Goal: Task Accomplishment & Management: Use online tool/utility

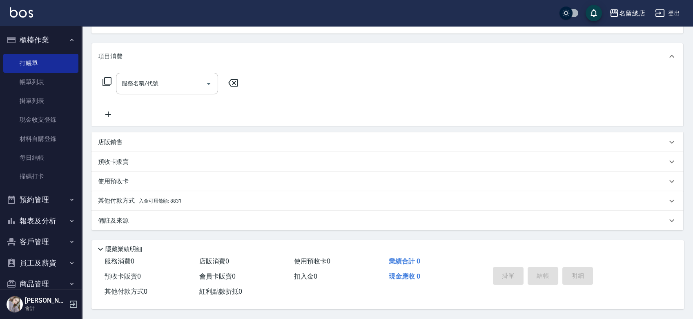
scroll to position [15, 0]
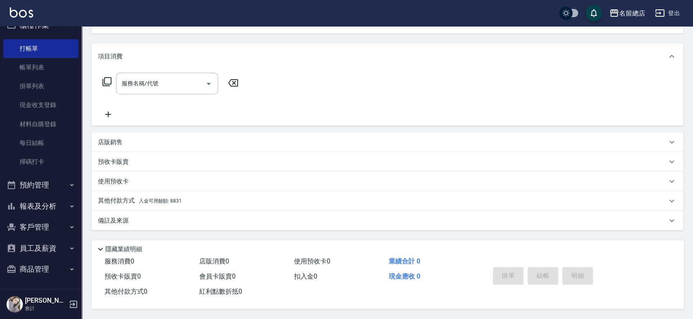
click at [42, 275] on button "商品管理" at bounding box center [40, 269] width 75 height 21
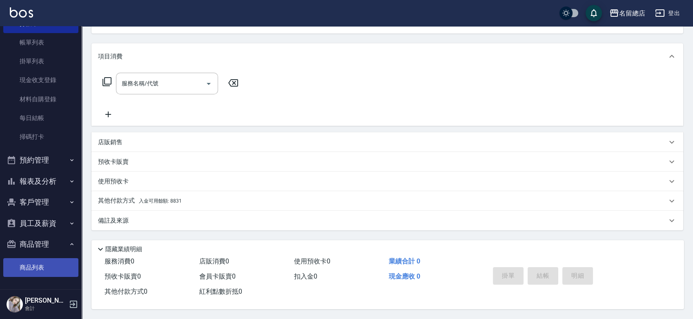
scroll to position [40, 0]
click at [45, 270] on link "商品列表" at bounding box center [40, 267] width 75 height 19
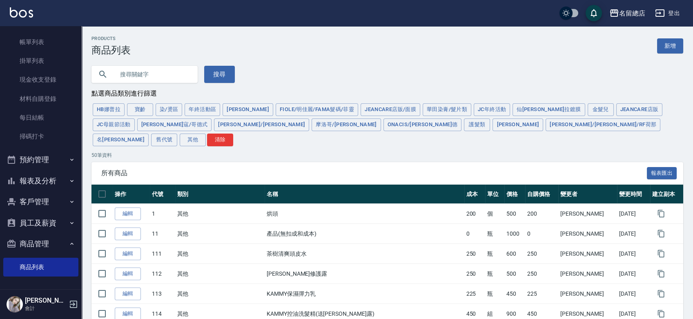
click at [131, 76] on input "text" at bounding box center [152, 74] width 77 height 22
type input "[PERSON_NAME]"
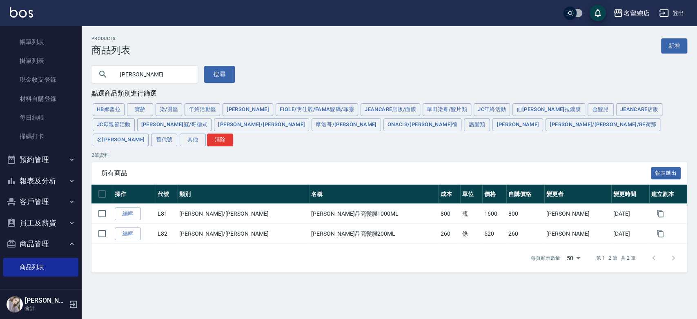
drag, startPoint x: 151, startPoint y: 83, endPoint x: 78, endPoint y: 63, distance: 75.4
click at [78, 63] on div "名留總店 登出 櫃檯作業 打帳單 帳單列表 掛單列表 現金收支登錄 材料自購登錄 每日結帳 掃碼打卡 預約管理 預約管理 單日預約紀錄 單週預約紀錄 報表及分…" at bounding box center [348, 159] width 697 height 319
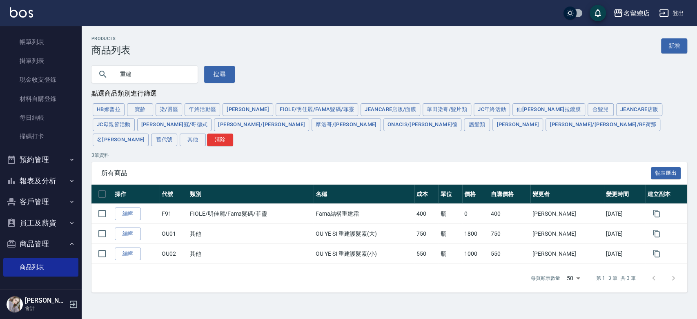
drag, startPoint x: 118, startPoint y: 78, endPoint x: 87, endPoint y: 78, distance: 31.5
click at [87, 78] on div "重建 搜尋" at bounding box center [158, 69] width 153 height 27
type input "鳩"
type input "[PERSON_NAME]"
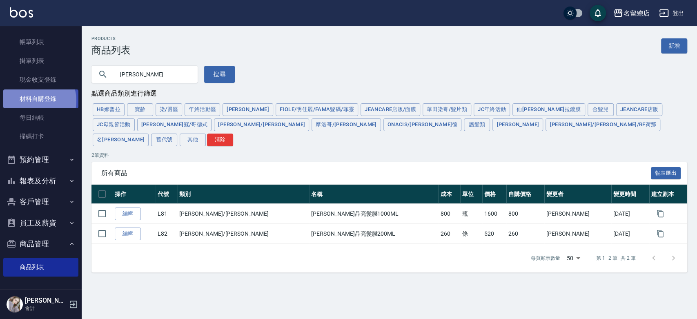
click at [30, 101] on link "材料自購登錄" at bounding box center [40, 98] width 75 height 19
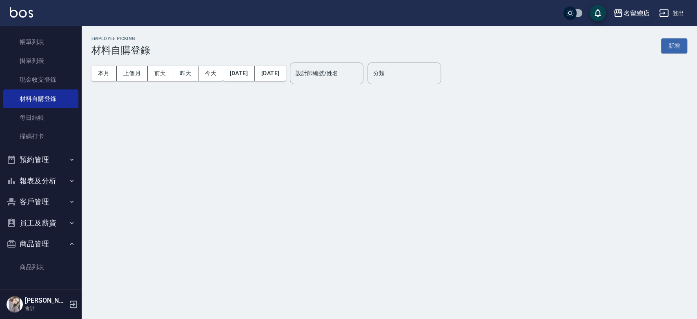
click at [685, 48] on div "Employee Picking 材料自購登錄 新增 本月 上個月 [DATE] [DATE] [DATE] [DATE] [DATE] 設計師編號/姓名 設…" at bounding box center [390, 63] width 616 height 74
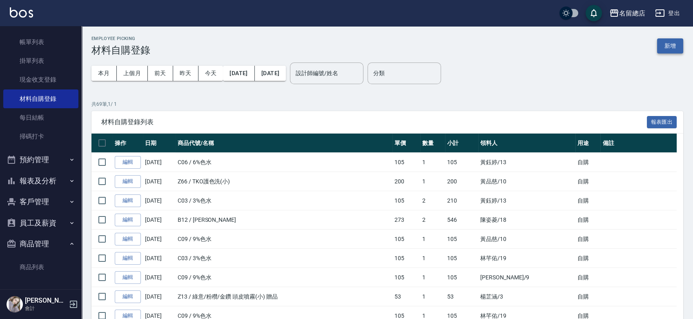
click at [661, 51] on button "新增" at bounding box center [670, 45] width 26 height 15
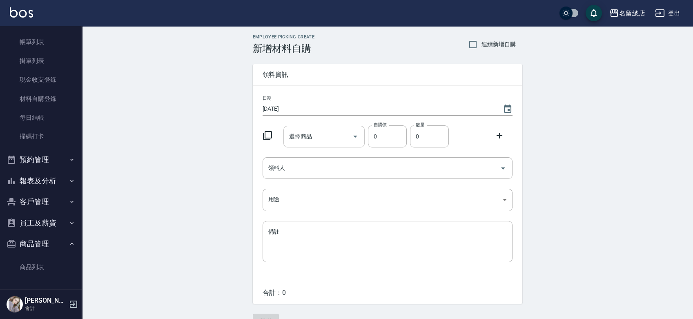
click at [329, 141] on input "選擇商品" at bounding box center [318, 137] width 62 height 14
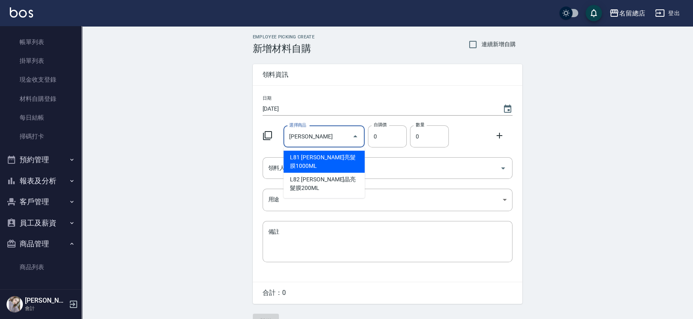
click at [331, 153] on li "L81 [PERSON_NAME]亮髮膜1000ML" at bounding box center [324, 162] width 81 height 22
type input "[PERSON_NAME]晶亮髮膜1000ML"
type input "800"
type input "1"
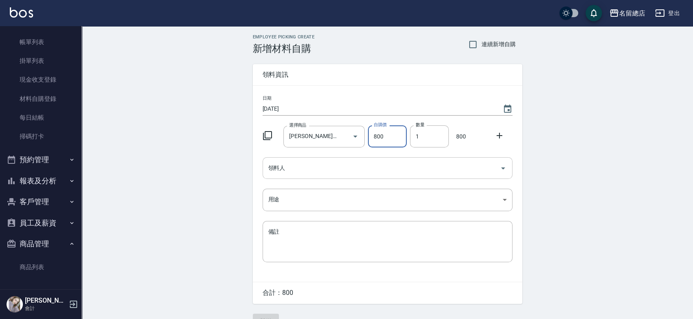
click at [327, 165] on input "領料人" at bounding box center [381, 168] width 230 height 14
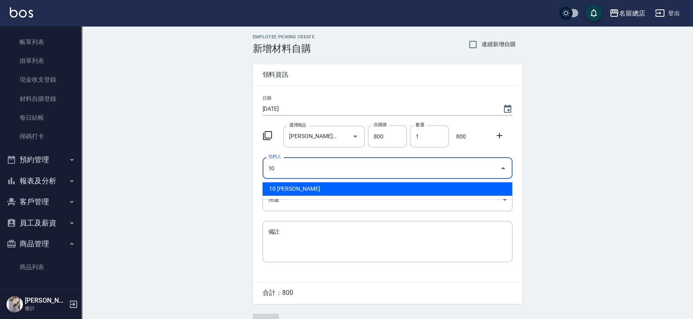
type input "10 [PERSON_NAME]"
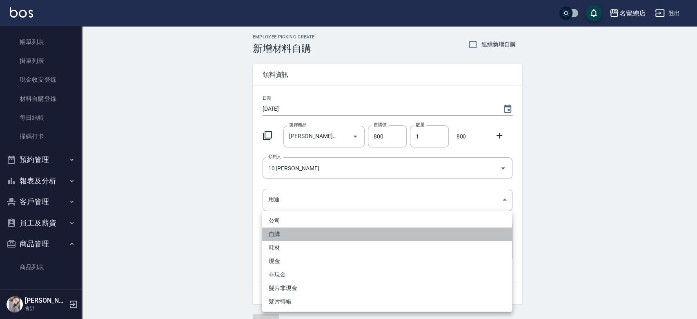
click at [282, 236] on li "自購" at bounding box center [387, 234] width 250 height 13
type input "自購"
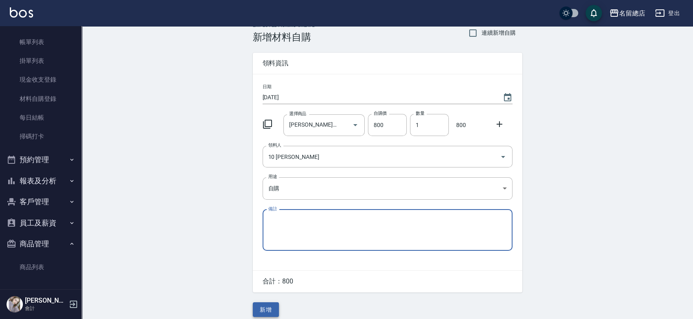
scroll to position [18, 0]
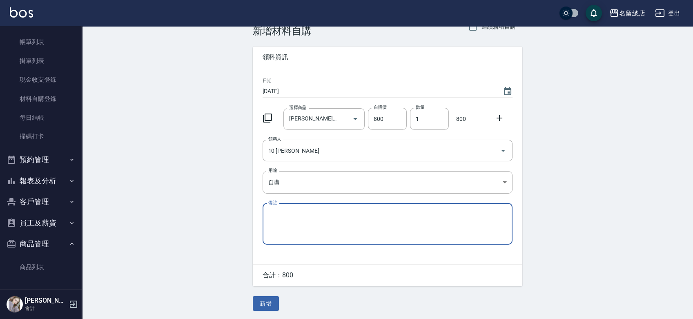
click at [273, 311] on div "Employee Picking Create 新增材料自購 連續新增自購 領料資訊 日期 [DATE] 選擇商品 [PERSON_NAME]MUSUMI晶亮…" at bounding box center [388, 164] width 286 height 311
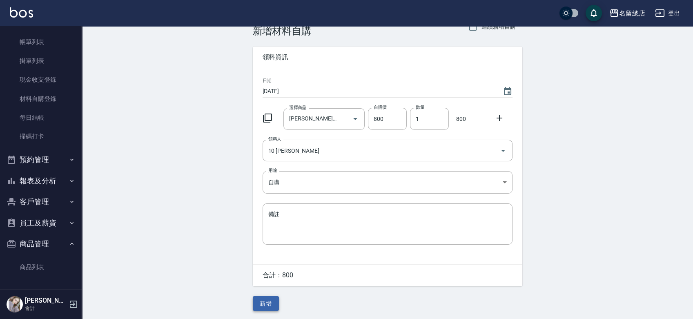
click at [273, 307] on button "新增" at bounding box center [266, 303] width 26 height 15
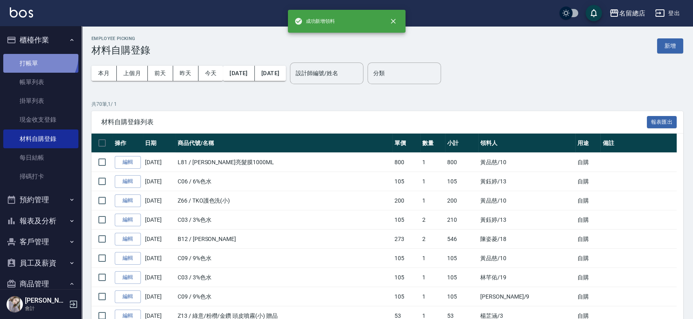
click at [37, 56] on link "打帳單" at bounding box center [40, 63] width 75 height 19
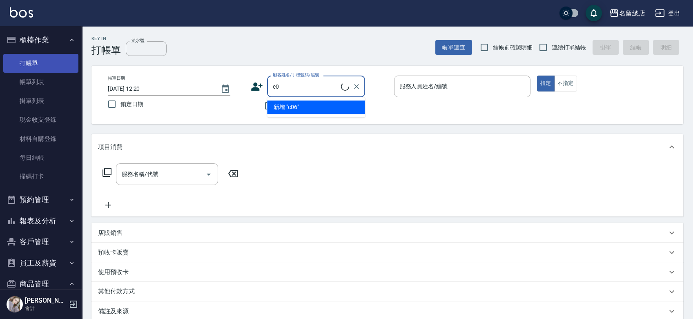
type input "c"
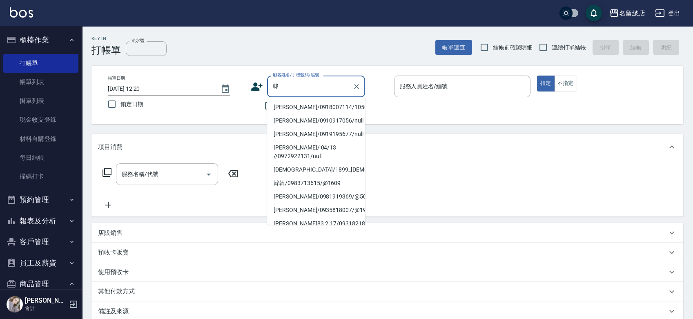
type input "韓"
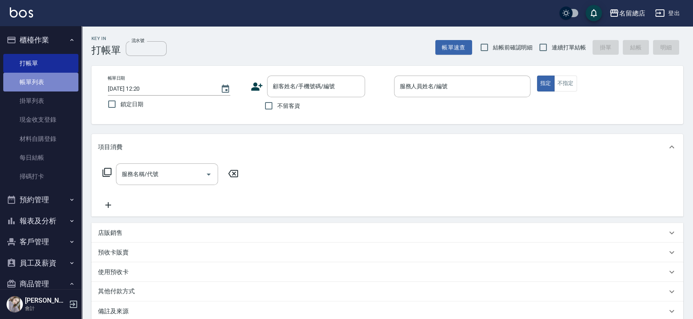
click at [49, 81] on link "帳單列表" at bounding box center [40, 82] width 75 height 19
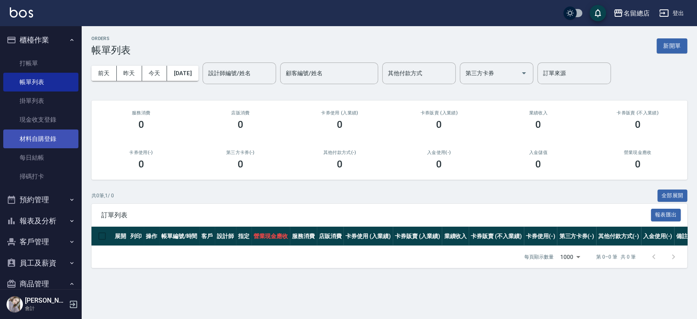
click at [58, 145] on link "材料自購登錄" at bounding box center [40, 139] width 75 height 19
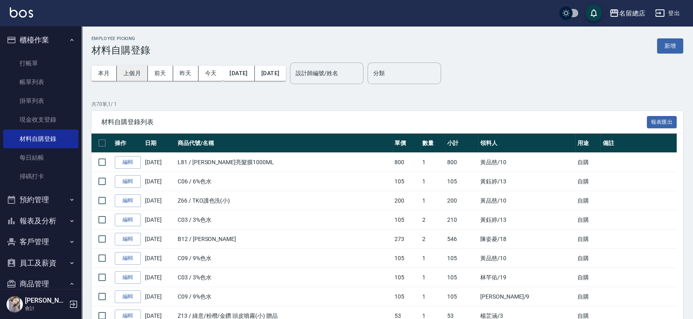
click at [134, 80] on button "上個月" at bounding box center [132, 73] width 31 height 15
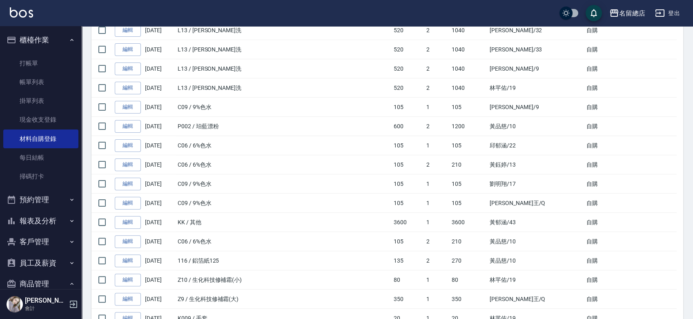
scroll to position [590, 0]
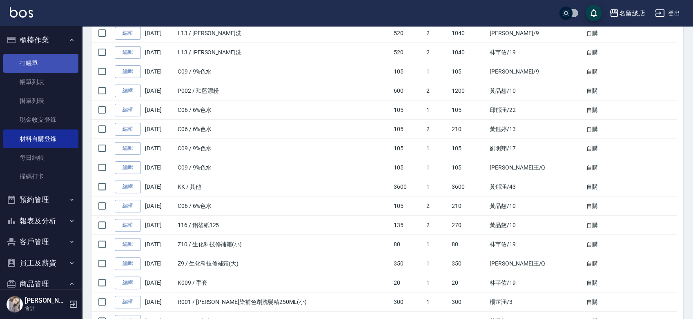
click at [29, 56] on link "打帳單" at bounding box center [40, 63] width 75 height 19
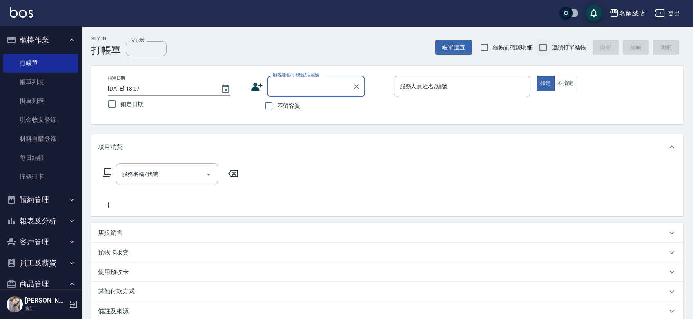
click at [543, 49] on input "連續打單結帳" at bounding box center [543, 47] width 17 height 17
checkbox input "true"
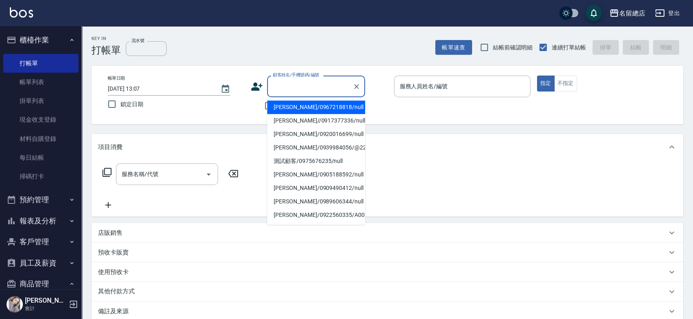
click at [306, 83] on input "顧客姓名/手機號碼/編號" at bounding box center [310, 86] width 78 height 14
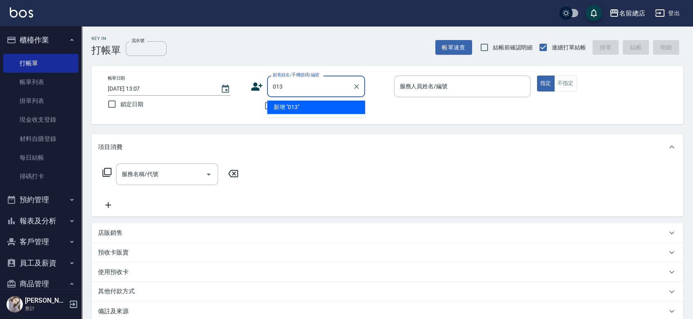
type input "013"
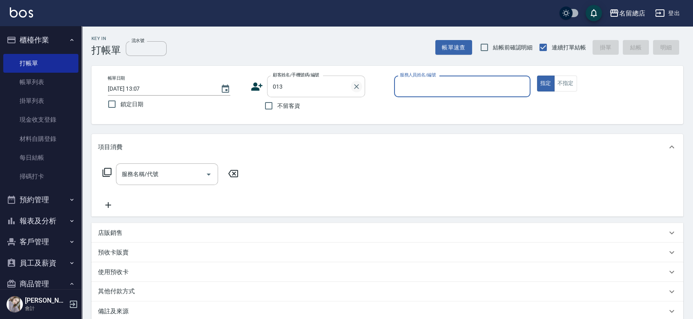
click at [359, 87] on icon "Clear" at bounding box center [357, 87] width 8 height 8
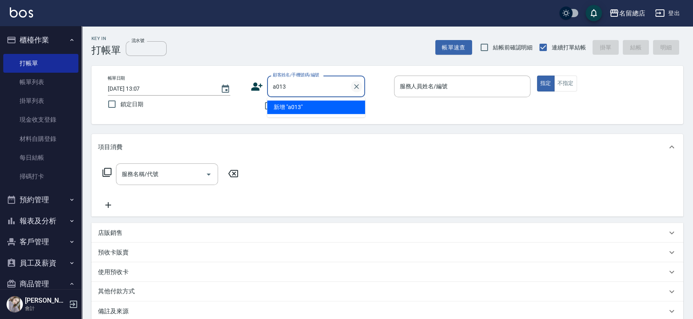
type input "a013"
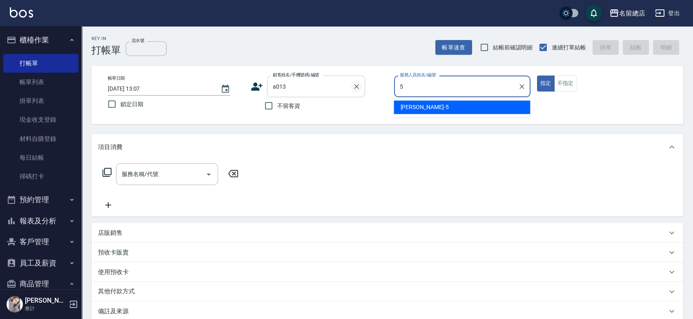
type input "[PERSON_NAME]-5"
type button "true"
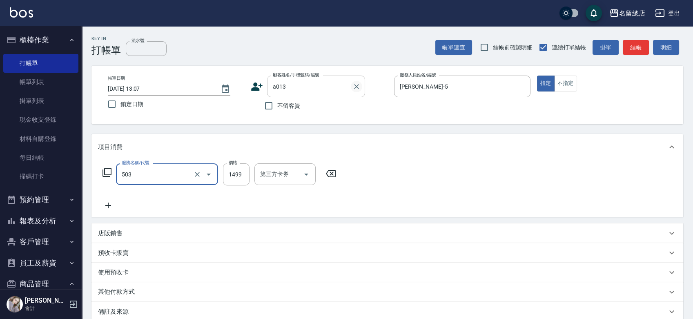
type input "染髮1000~1499(503)"
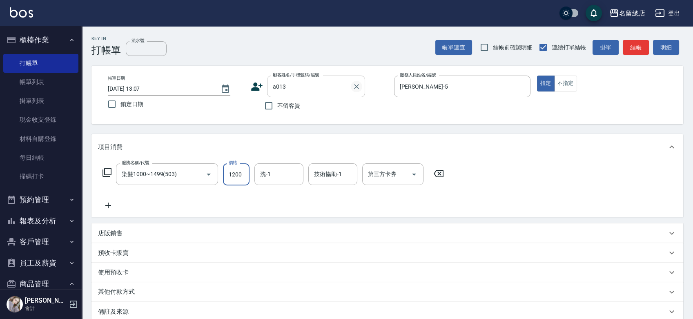
type input "1200"
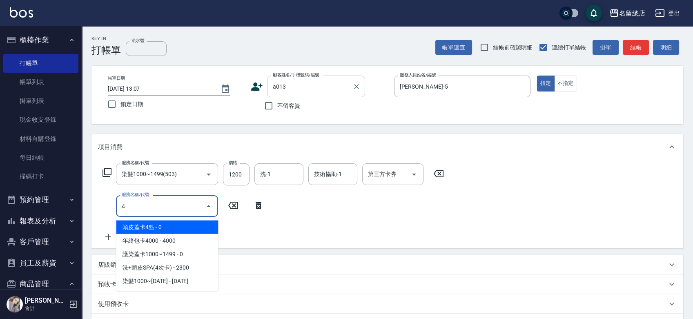
type input "4"
click at [343, 87] on input "a013" at bounding box center [310, 86] width 78 height 14
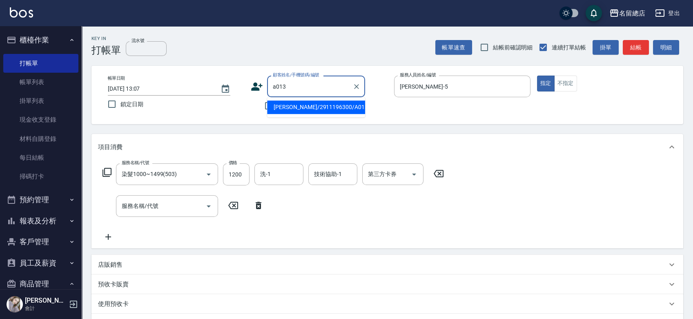
click at [335, 110] on li "[PERSON_NAME]/2911196300/A013" at bounding box center [316, 107] width 98 height 13
type input "[PERSON_NAME]/2911196300/A013"
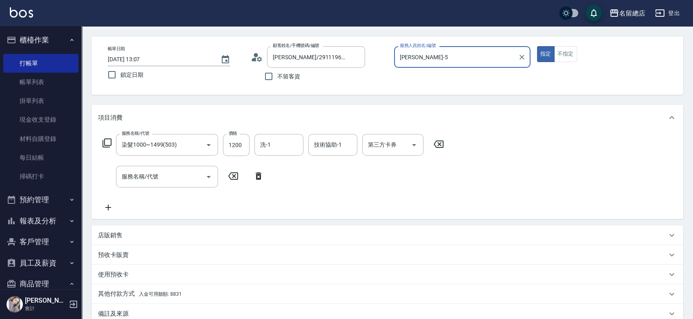
scroll to position [45, 0]
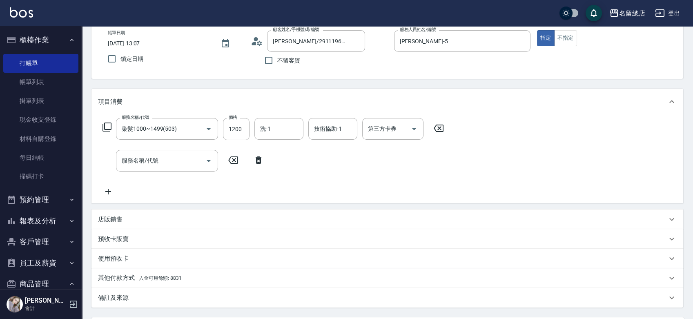
click at [258, 156] on icon at bounding box center [258, 160] width 20 height 10
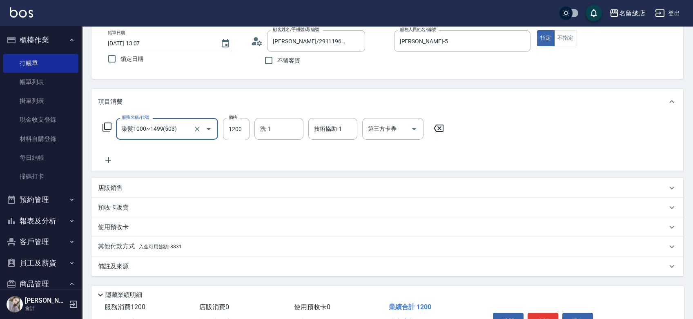
click at [146, 206] on div "預收卡販賣" at bounding box center [382, 207] width 569 height 9
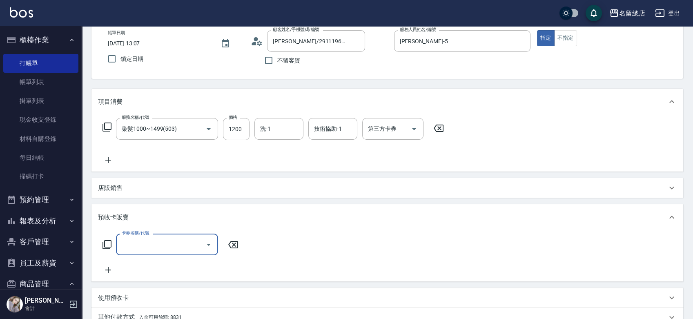
scroll to position [0, 0]
type input "二段自備卡(407)"
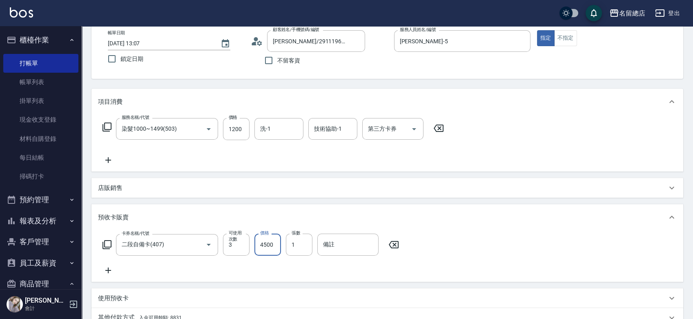
type input "4500"
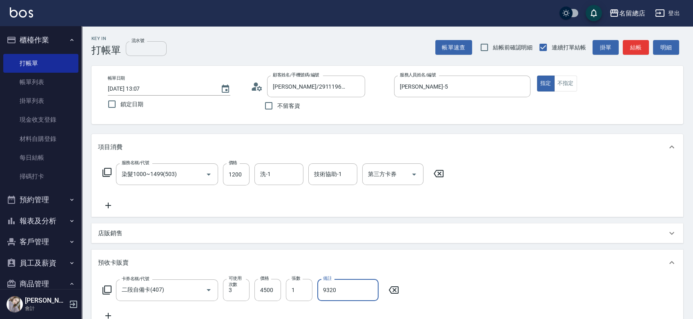
type input "9320"
click at [147, 51] on input "流水號" at bounding box center [146, 48] width 41 height 15
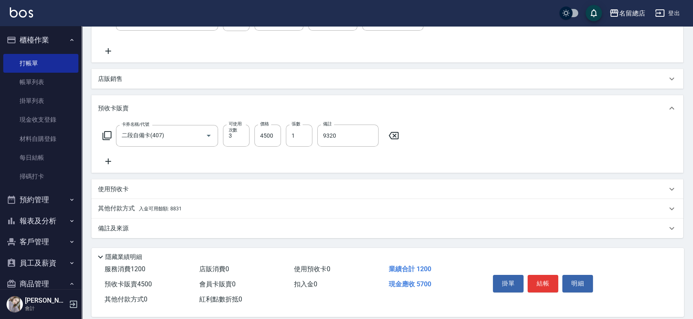
scroll to position [165, 0]
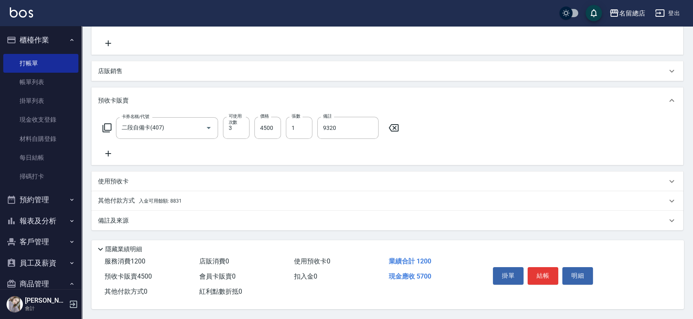
type input "9320"
click at [127, 201] on p "其他付款方式 入金可用餘額: 8831" at bounding box center [140, 201] width 84 height 9
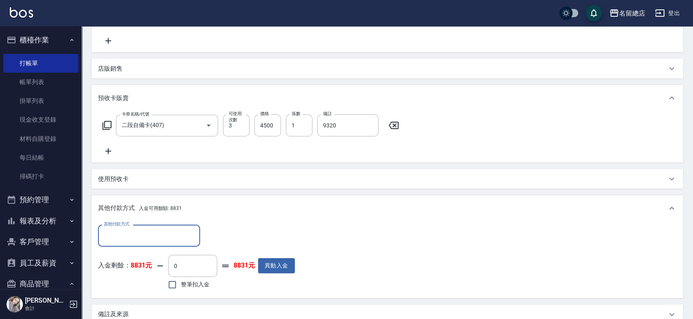
scroll to position [0, 0]
click at [167, 245] on div "其他付款方式" at bounding box center [149, 236] width 102 height 22
click at [281, 272] on button "異動入金" at bounding box center [276, 265] width 37 height 15
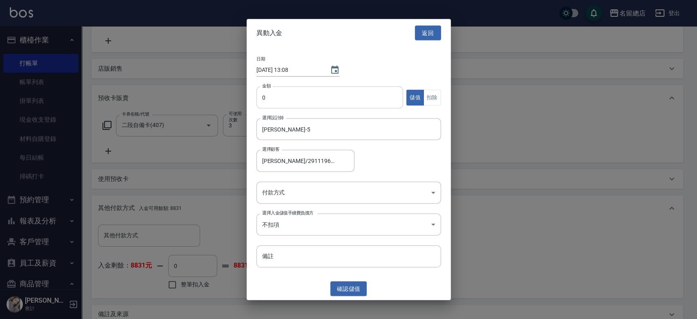
click at [285, 95] on input "0" at bounding box center [330, 98] width 147 height 22
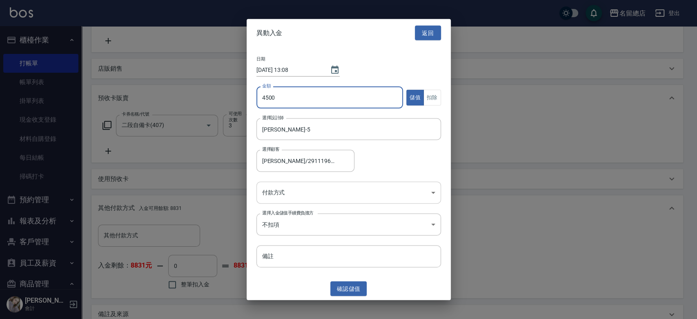
type input "4500"
click at [297, 193] on body "名留總店 登出 櫃檯作業 打帳單 帳單列表 掛單列表 現金收支登錄 材料自購登錄 每日結帳 掃碼打卡 預約管理 預約管理 單日預約紀錄 單週預約紀錄 報表及分…" at bounding box center [348, 124] width 697 height 578
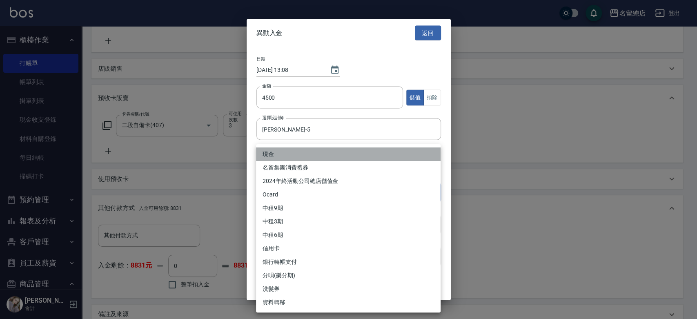
click at [268, 156] on li "現金" at bounding box center [348, 154] width 185 height 13
type input "現金"
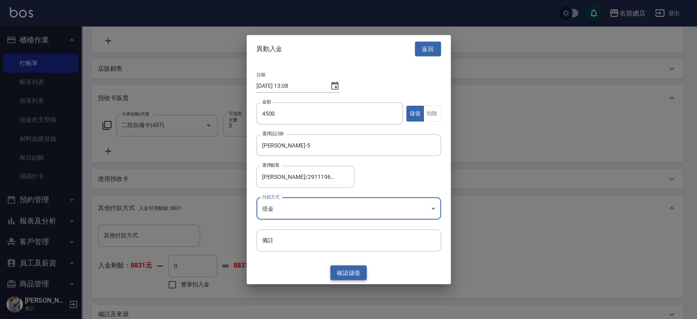
click at [350, 275] on button "確認 儲值" at bounding box center [349, 272] width 37 height 15
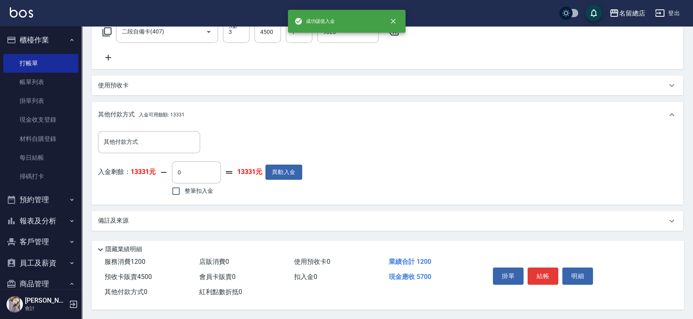
scroll to position [261, 0]
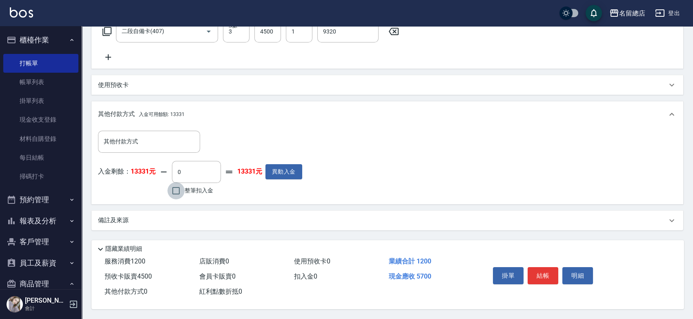
click at [176, 190] on input "整筆扣入金" at bounding box center [176, 190] width 17 height 17
checkbox input "true"
type input "5700"
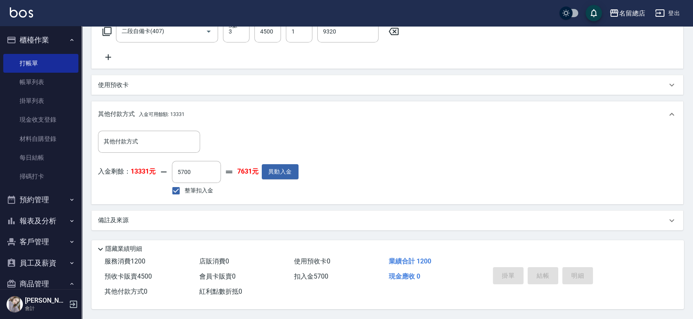
type input "[DATE] 13:08"
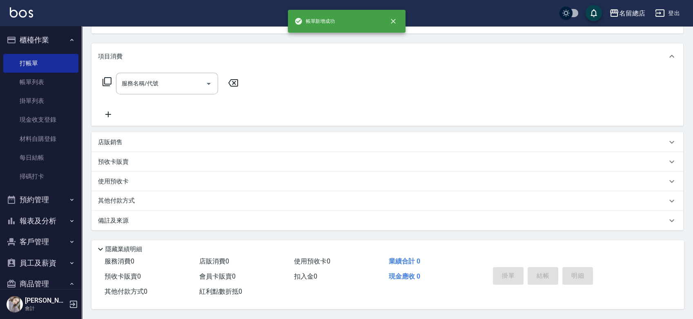
scroll to position [0, 0]
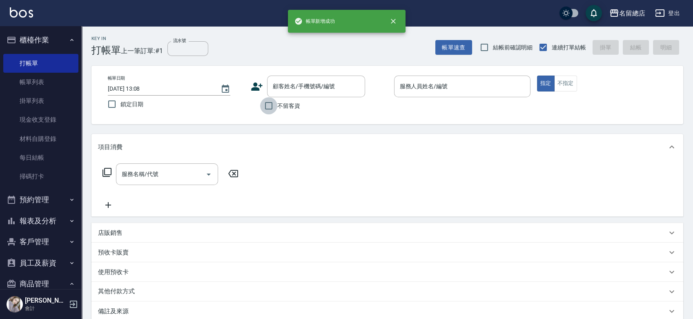
click at [268, 103] on input "不留客資" at bounding box center [268, 105] width 17 height 17
checkbox input "true"
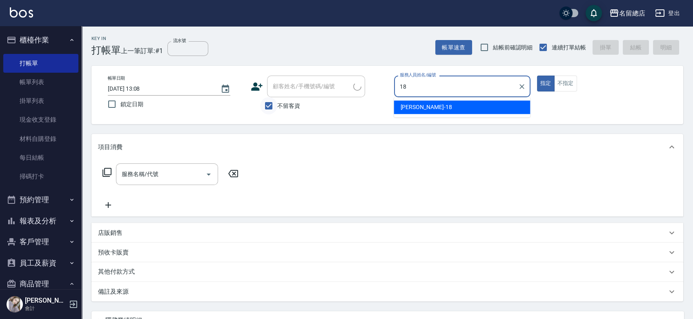
type input "[PERSON_NAME]-18"
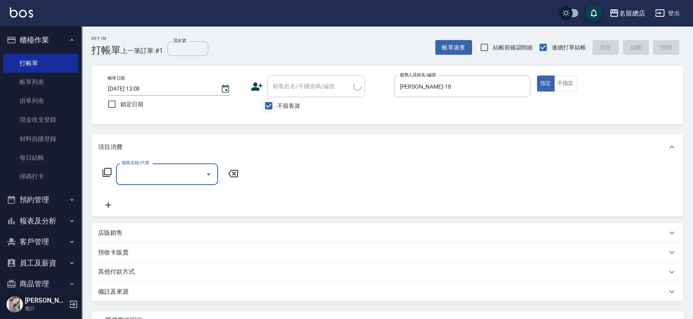
type input "[PERSON_NAME]/0932032187/"
click at [270, 107] on input "不留客資" at bounding box center [268, 105] width 17 height 17
checkbox input "false"
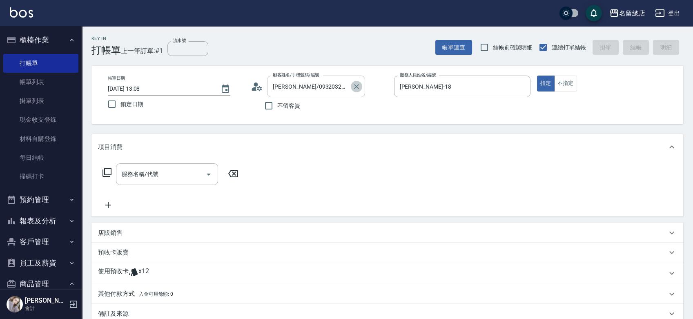
click at [357, 85] on icon "Clear" at bounding box center [357, 87] width 8 height 8
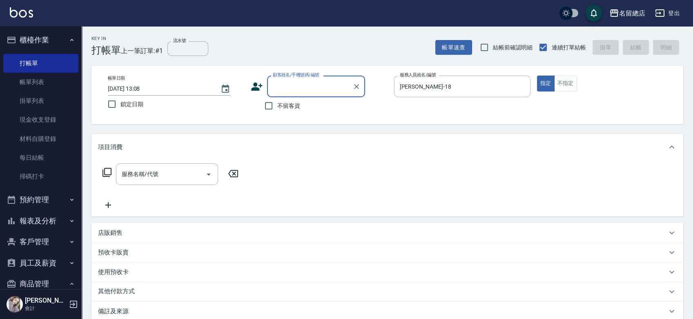
drag, startPoint x: 270, startPoint y: 104, endPoint x: 242, endPoint y: 121, distance: 32.4
click at [270, 104] on input "不留客資" at bounding box center [268, 105] width 17 height 17
checkbox input "true"
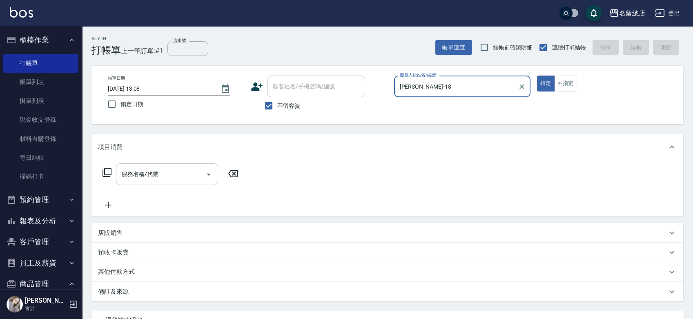
click at [161, 168] on input "服務名稱/代號" at bounding box center [161, 174] width 83 height 14
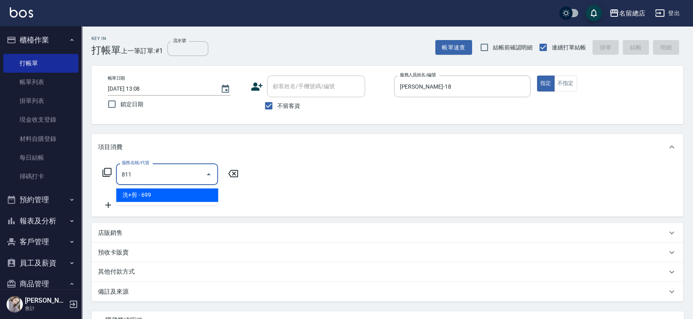
type input "洗+剪(811)"
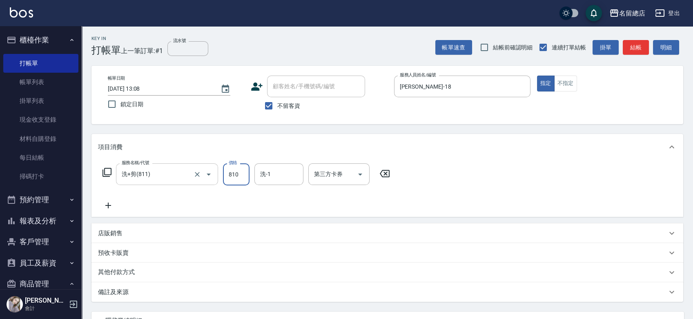
type input "810"
type input "[PERSON_NAME]-31"
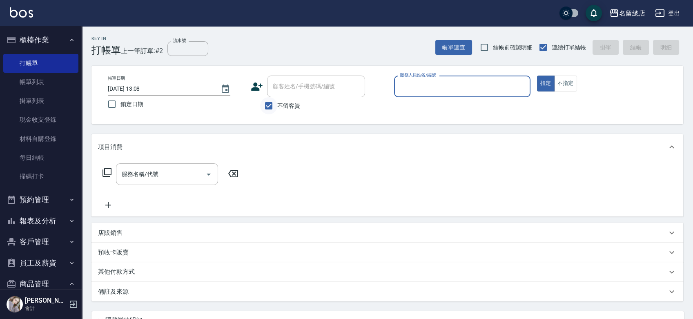
drag, startPoint x: 258, startPoint y: 104, endPoint x: 263, endPoint y: 104, distance: 4.5
click at [258, 104] on div "不留客資" at bounding box center [308, 105] width 114 height 17
click at [264, 104] on input "不留客資" at bounding box center [268, 105] width 17 height 17
checkbox input "false"
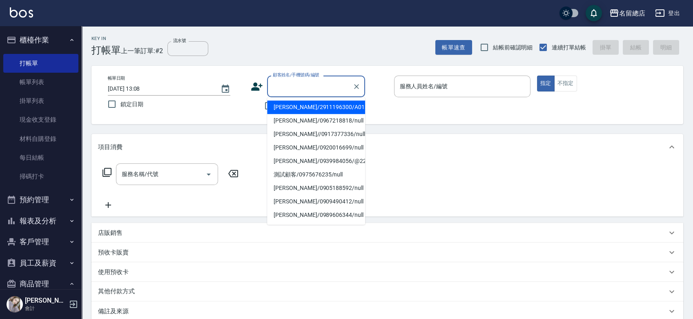
click at [277, 88] on input "顧客姓名/手機號碼/編號" at bounding box center [310, 86] width 78 height 14
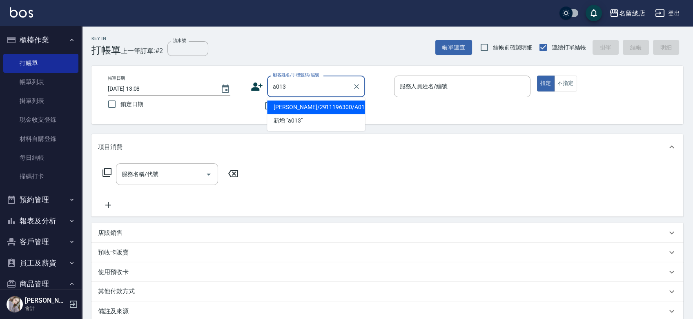
type input "[PERSON_NAME]/2911196300/A013"
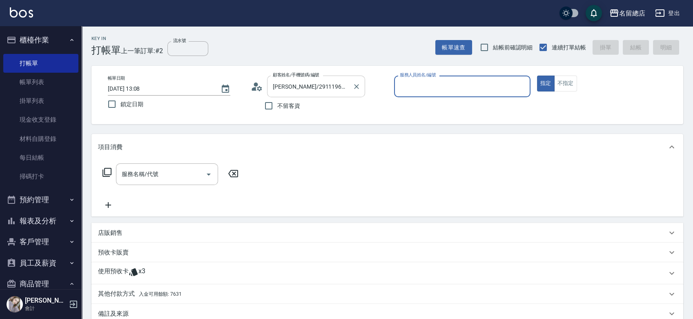
type input "4"
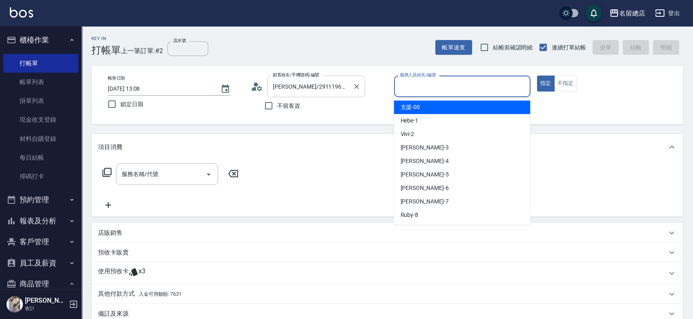
type input "2"
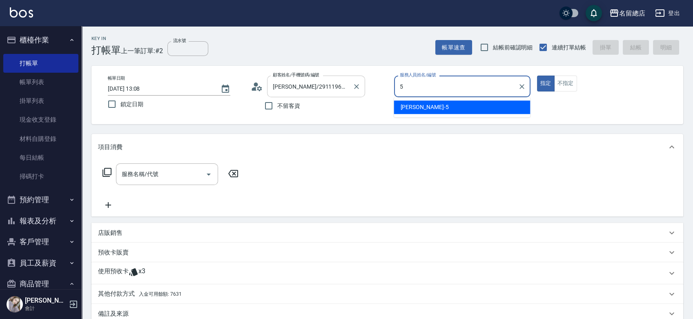
type input "[PERSON_NAME]-5"
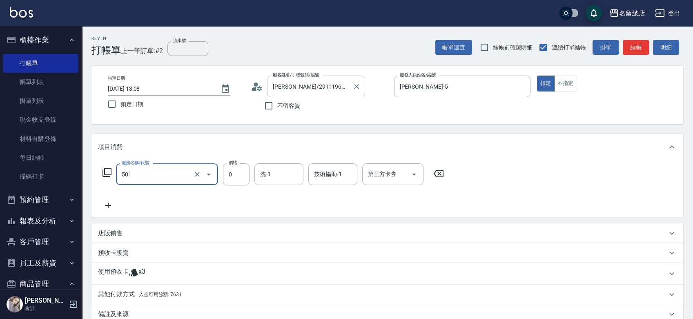
type input "2段蓋卡1300以上(501)"
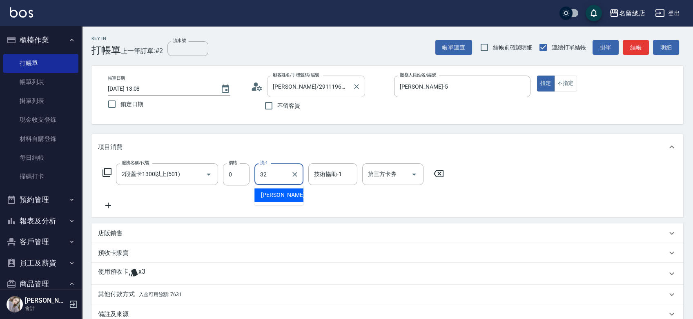
type input "[PERSON_NAME]-32"
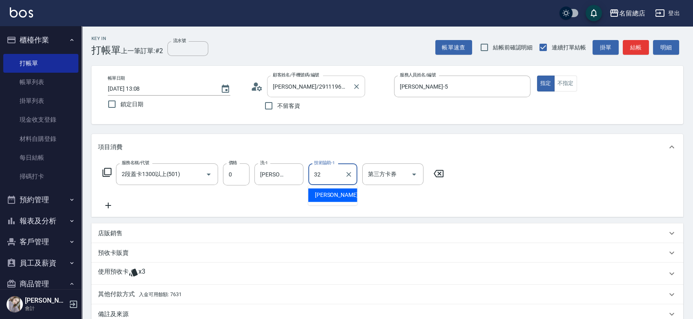
type input "[PERSON_NAME]-32"
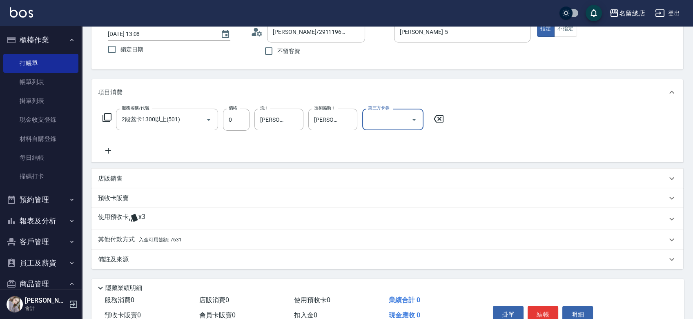
scroll to position [91, 0]
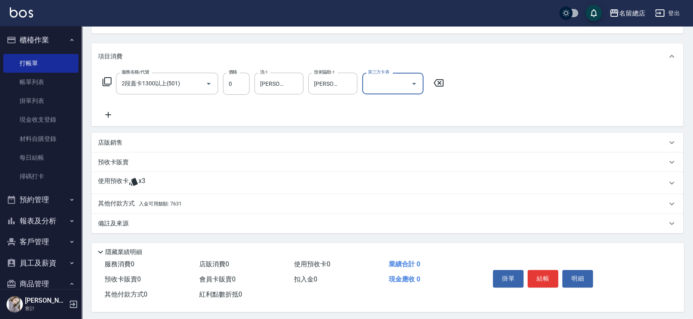
click at [153, 190] on div "使用預收卡 x3" at bounding box center [388, 183] width 592 height 22
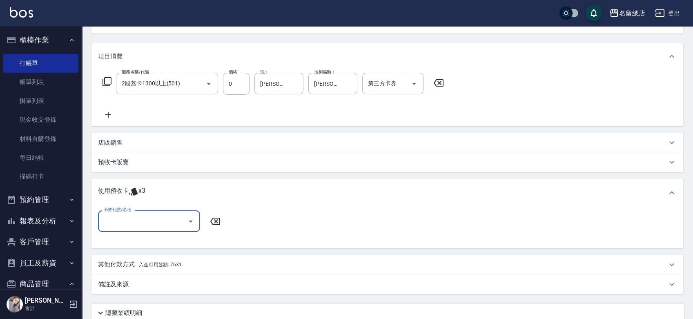
scroll to position [0, 0]
click at [150, 221] on input "卡券代號/名稱" at bounding box center [143, 221] width 83 height 14
click at [154, 235] on div "二段自備卡 剩餘3張 9320" at bounding box center [149, 241] width 102 height 13
type input "二段自備卡 9320"
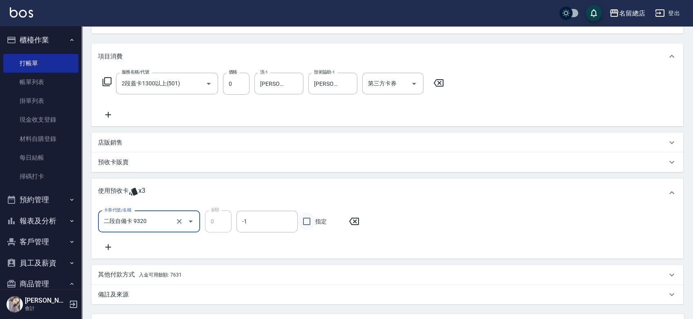
click at [305, 224] on input "指定" at bounding box center [306, 221] width 17 height 17
checkbox input "true"
type input "[DATE] 13:09"
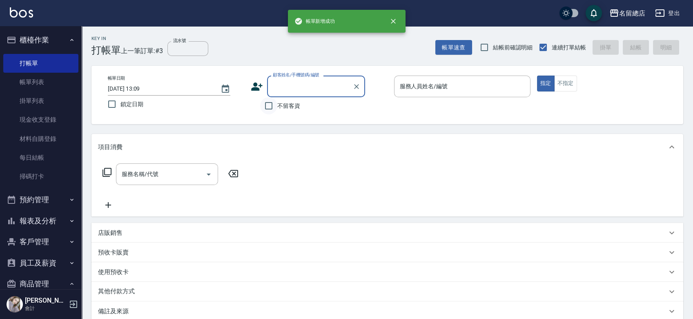
click at [269, 106] on input "不留客資" at bounding box center [268, 105] width 17 height 17
checkbox input "true"
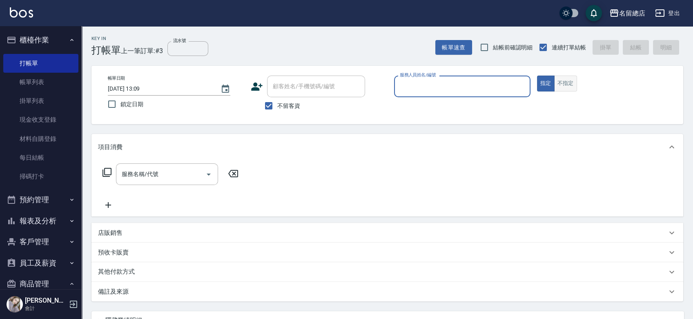
click at [568, 86] on button "不指定" at bounding box center [565, 84] width 23 height 16
click at [453, 87] on input "服務人員姓名/編號" at bounding box center [462, 86] width 129 height 14
type input "[PERSON_NAME]/0932032187/"
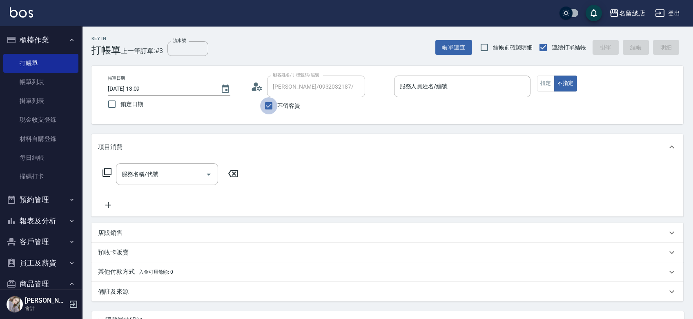
click at [275, 104] on input "不留客資" at bounding box center [268, 105] width 17 height 17
checkbox input "false"
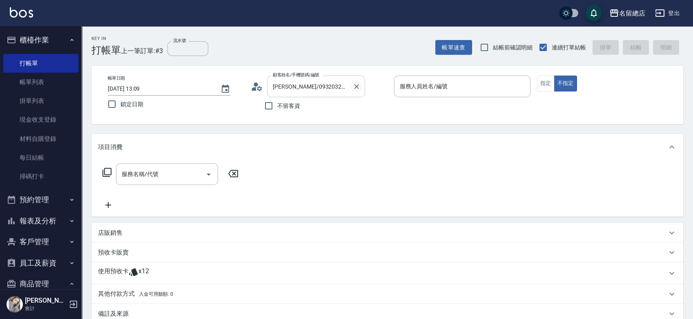
click at [356, 85] on icon "Clear" at bounding box center [357, 87] width 8 height 8
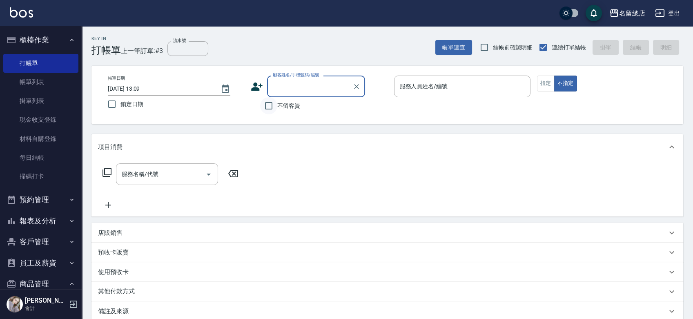
click at [275, 109] on input "不留客資" at bounding box center [268, 105] width 17 height 17
checkbox input "true"
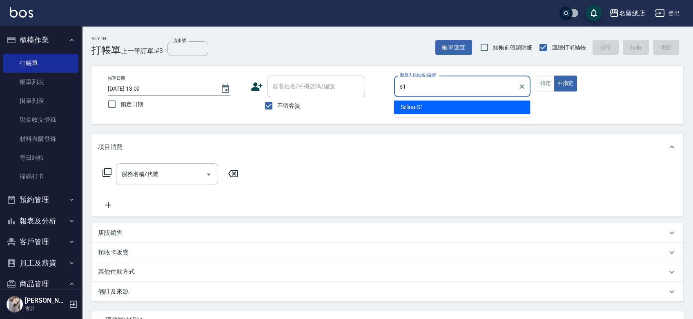
type input "Selina-S1"
type button "false"
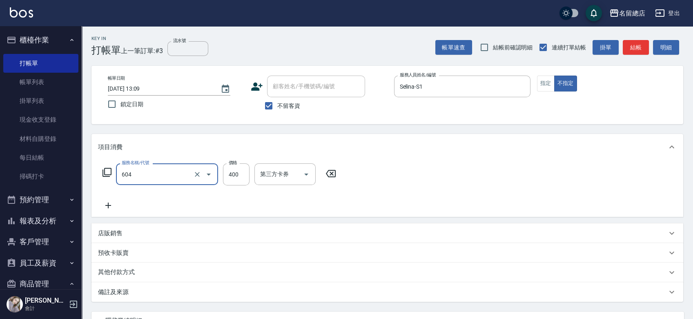
type input "健康洗髮(604)"
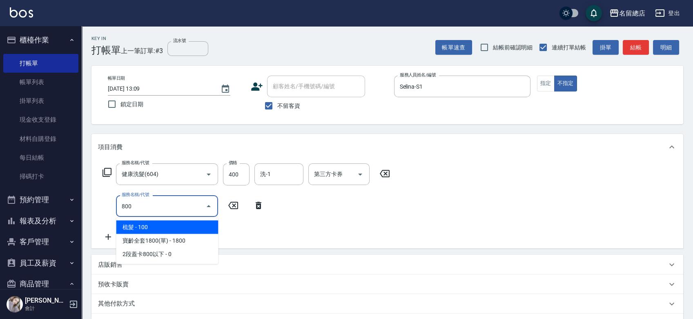
type input "梳髮(800)"
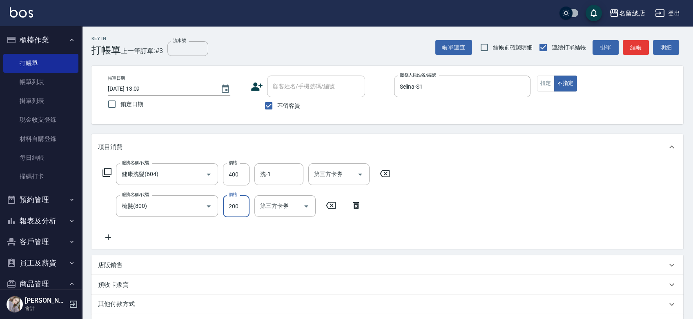
type input "200"
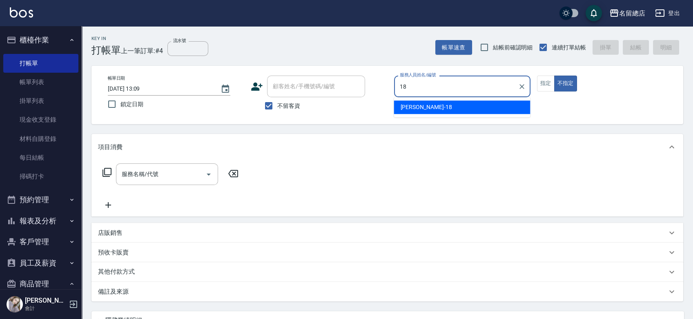
type input "[PERSON_NAME]-18"
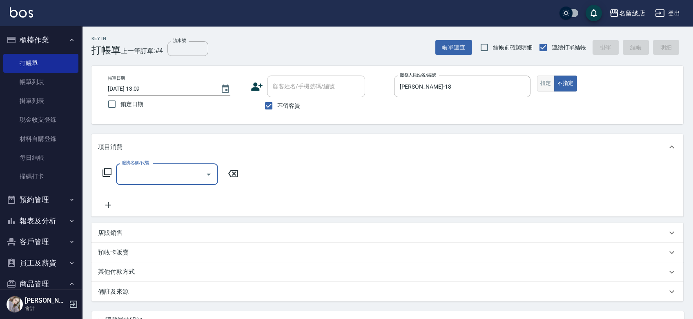
click at [547, 82] on button "指定" at bounding box center [546, 84] width 18 height 16
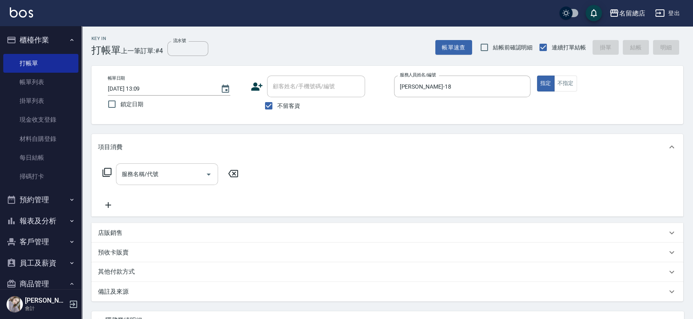
click at [165, 169] on input "服務名稱/代號" at bounding box center [161, 174] width 83 height 14
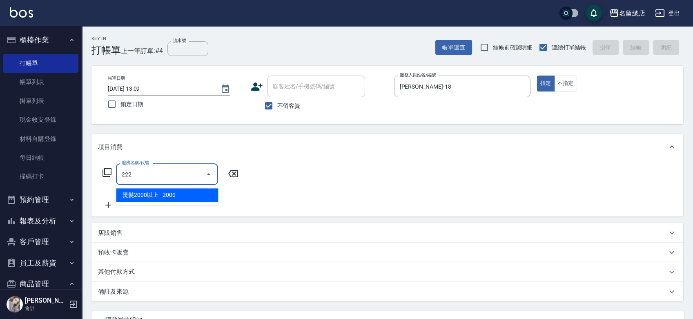
type input "燙髮2000以上(222)"
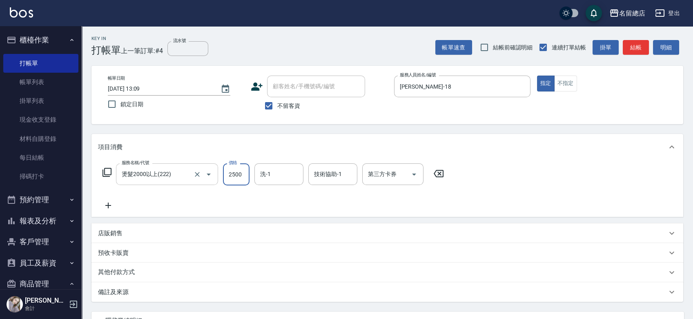
type input "2500"
type input "[PERSON_NAME]-66"
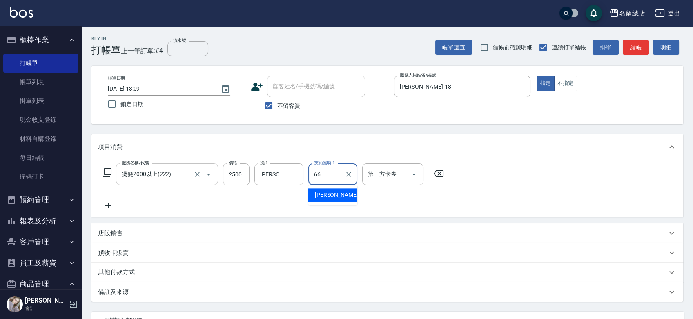
type input "[PERSON_NAME]-66"
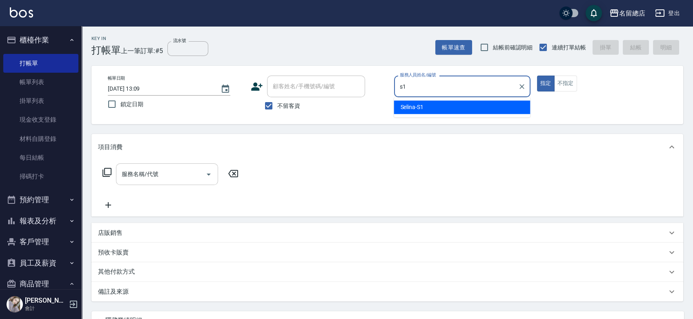
type input "Selina-S1"
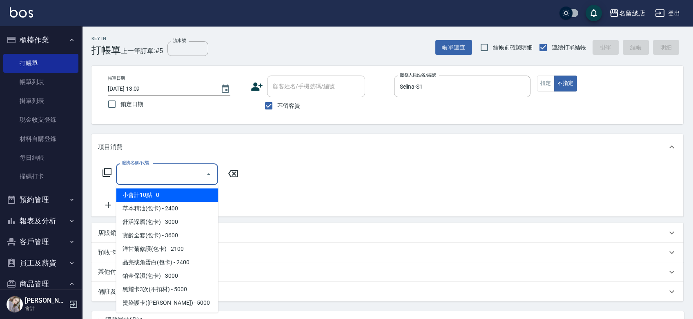
click at [157, 172] on input "服務名稱/代號" at bounding box center [161, 174] width 83 height 14
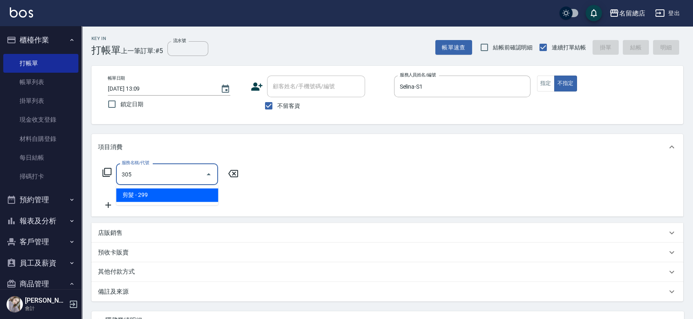
type input "剪髮(305)"
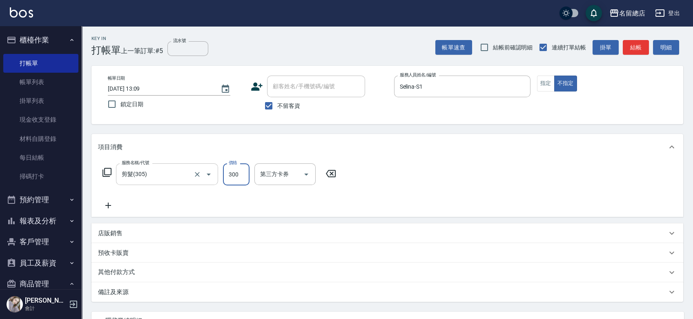
type input "300"
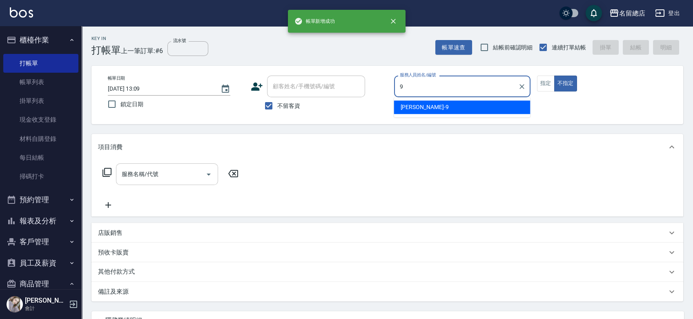
type input "[PERSON_NAME]-9"
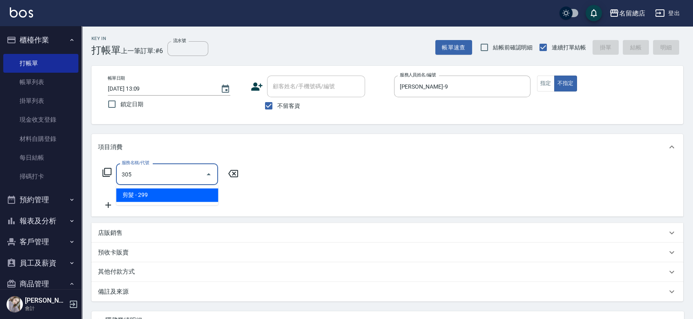
type input "剪髮(305)"
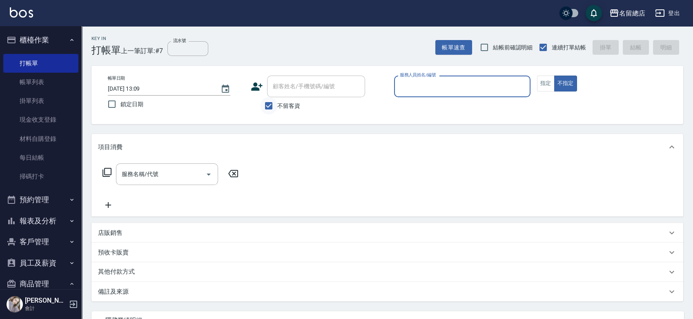
click at [273, 100] on input "不留客資" at bounding box center [268, 105] width 17 height 17
checkbox input "false"
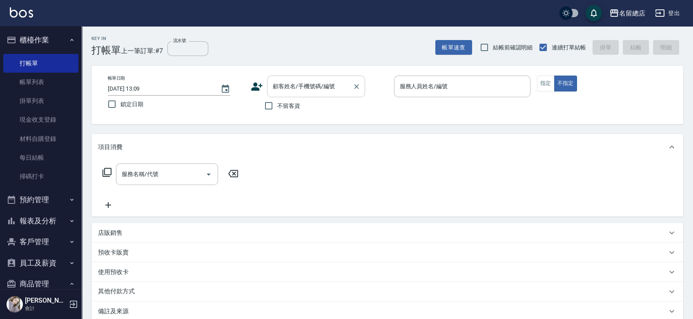
click at [281, 93] on input "顧客姓名/手機號碼/編號" at bounding box center [310, 86] width 78 height 14
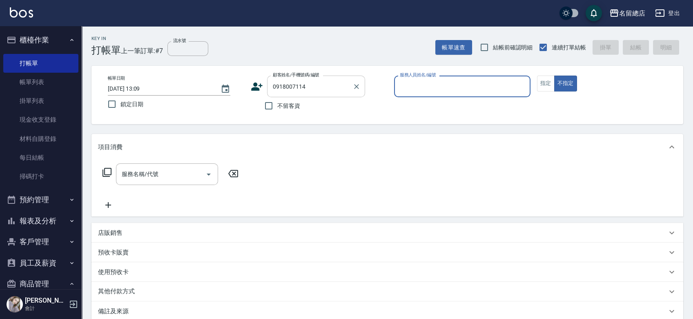
type input "[PERSON_NAME]/0918007114/10501"
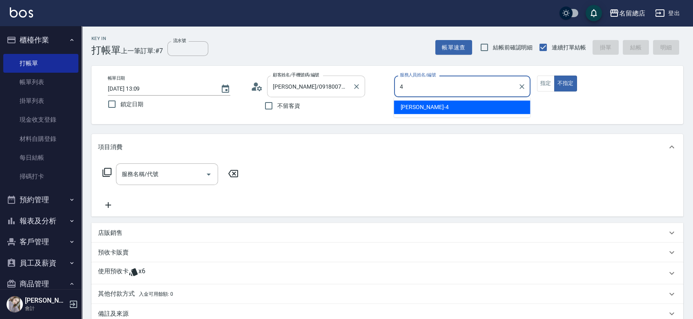
type input "[PERSON_NAME]-4"
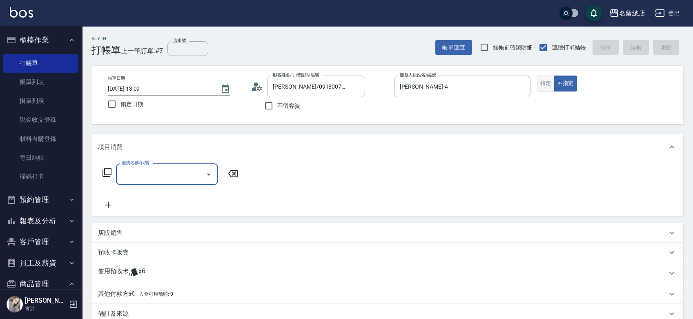
click at [546, 84] on button "指定" at bounding box center [546, 84] width 18 height 16
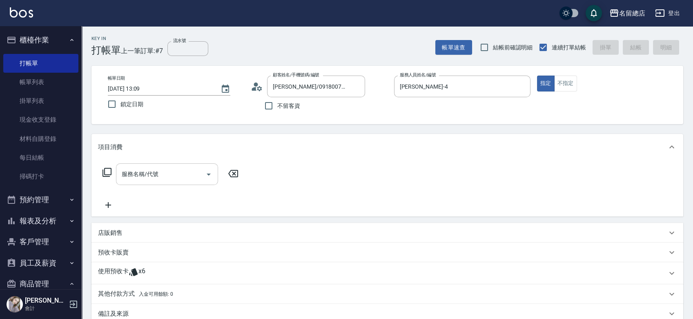
click at [173, 172] on input "服務名稱/代號" at bounding box center [161, 174] width 83 height 14
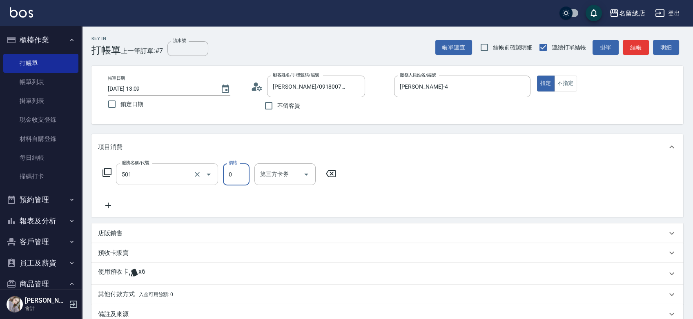
type input "2段蓋卡1300以上(501)"
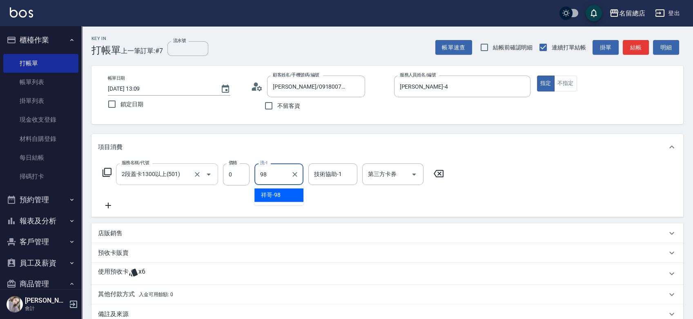
type input "祥哥-98"
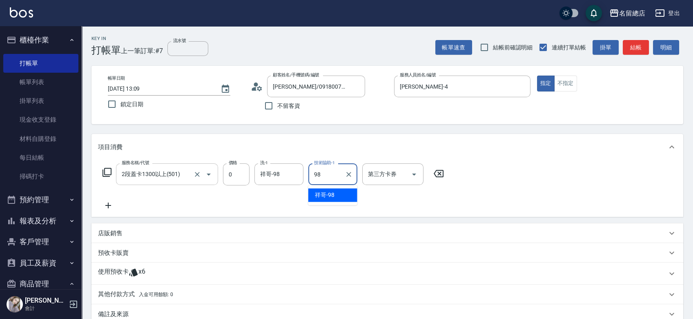
type input "祥哥-98"
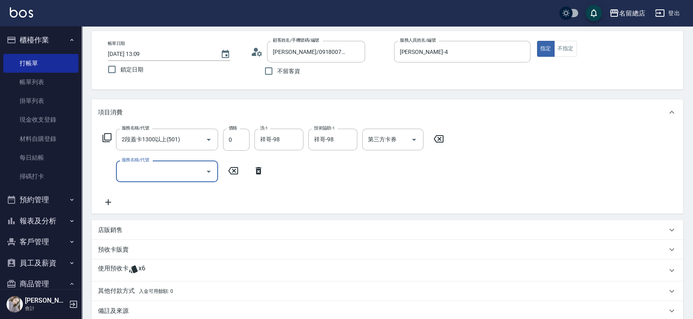
scroll to position [91, 0]
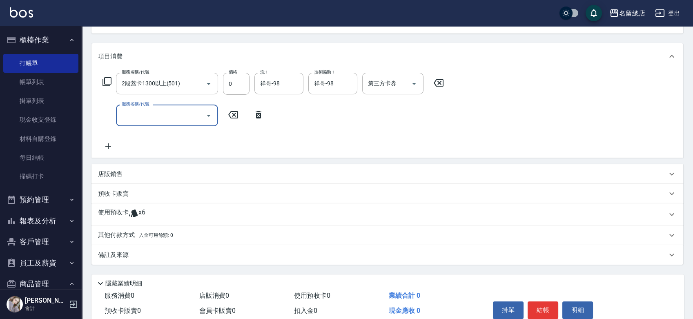
click at [114, 193] on p "預收卡販賣" at bounding box center [113, 194] width 31 height 9
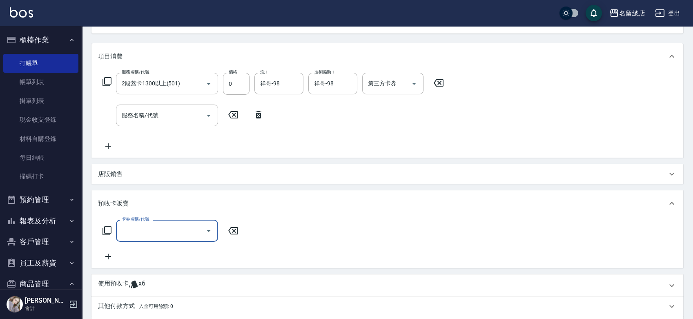
scroll to position [0, 0]
type input "護染卡(449)"
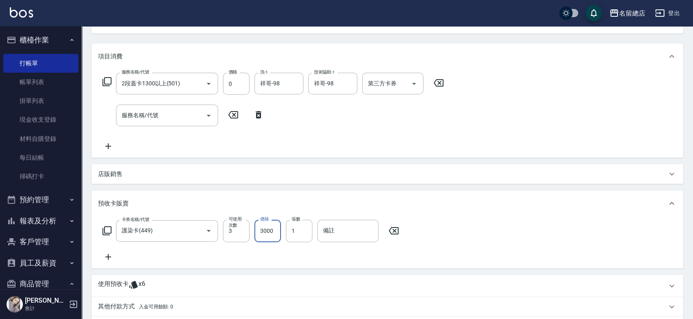
type input "3000"
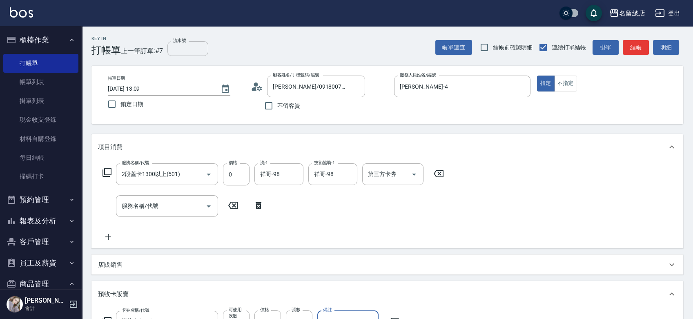
type input "9321"
click at [192, 45] on input "流水號" at bounding box center [188, 48] width 41 height 15
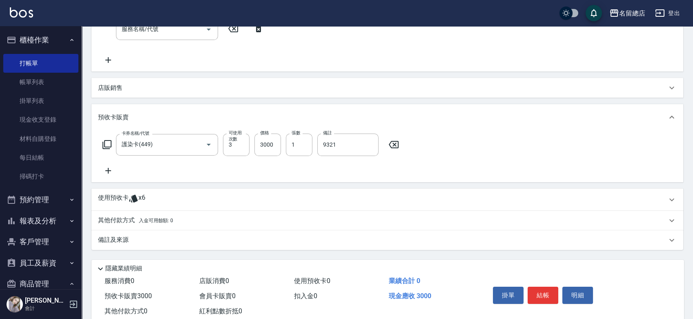
scroll to position [181, 0]
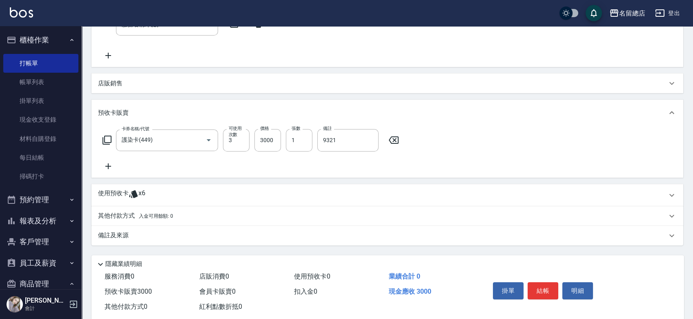
type input "9321"
click at [154, 192] on div "使用預收卡 x6" at bounding box center [382, 195] width 569 height 12
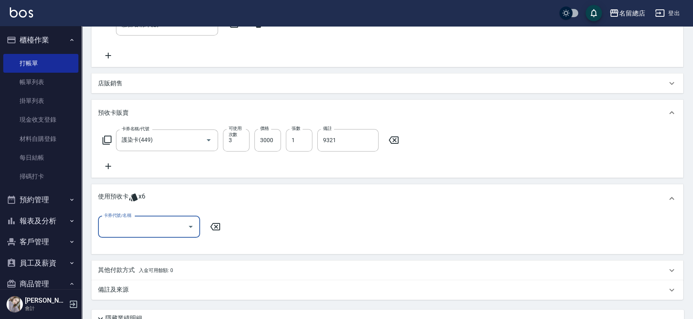
scroll to position [0, 0]
click at [143, 223] on input "卡券代號/名稱" at bounding box center [143, 227] width 83 height 14
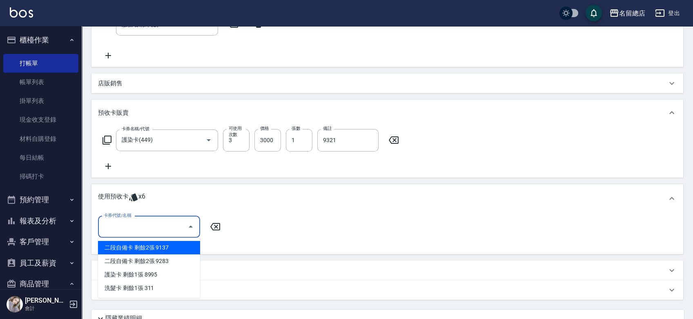
click at [163, 248] on div "二段自備卡 剩餘2張 9137" at bounding box center [149, 247] width 102 height 13
type input "二段自備卡 9137"
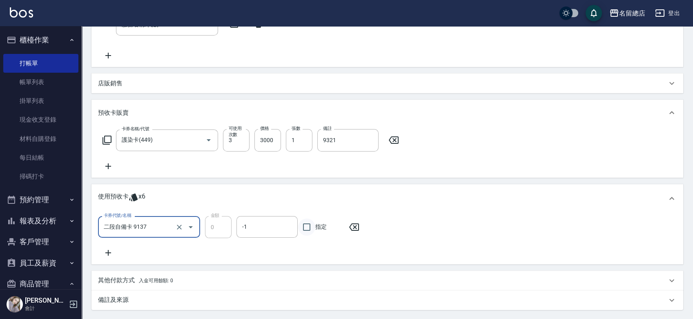
click at [310, 230] on input "指定" at bounding box center [306, 227] width 17 height 17
checkbox input "true"
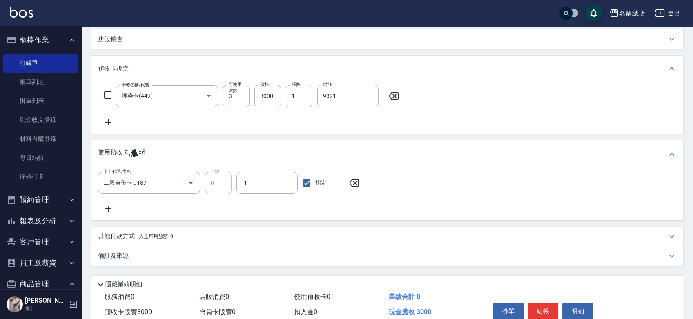
scroll to position [263, 0]
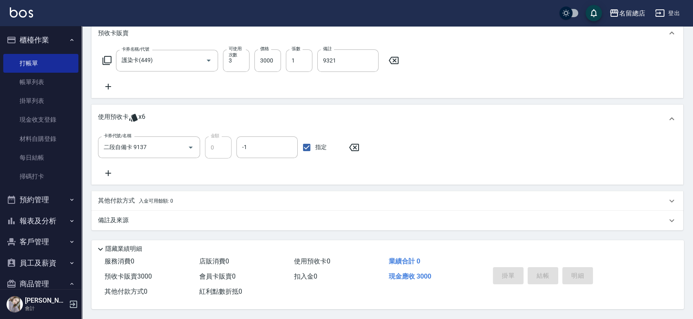
type input "[DATE] 13:10"
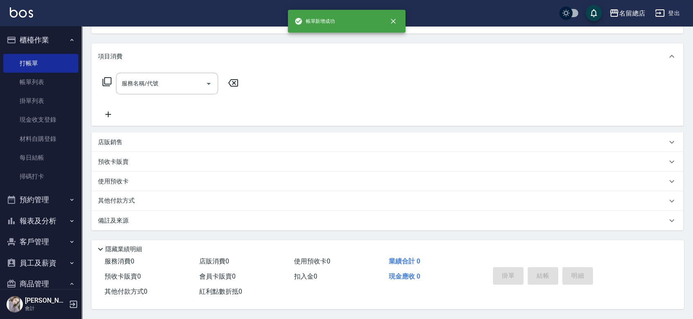
scroll to position [0, 0]
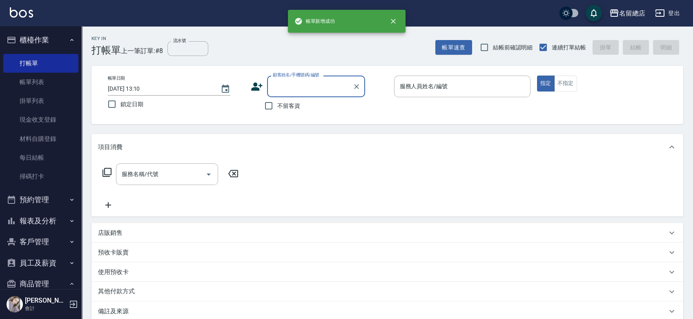
click at [314, 86] on input "顧客姓名/手機號碼/編號" at bounding box center [310, 86] width 78 height 14
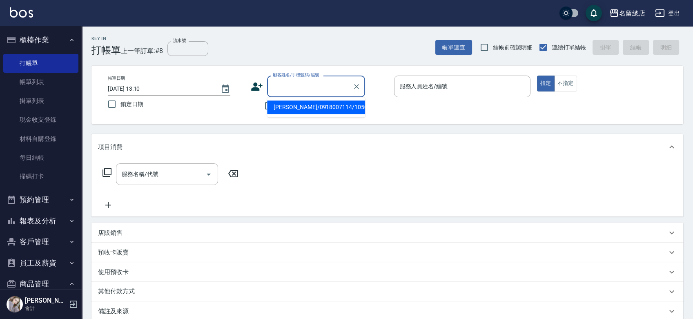
click at [316, 110] on li "[PERSON_NAME]/0918007114/10501" at bounding box center [316, 107] width 98 height 13
type input "[PERSON_NAME]/0918007114/10501"
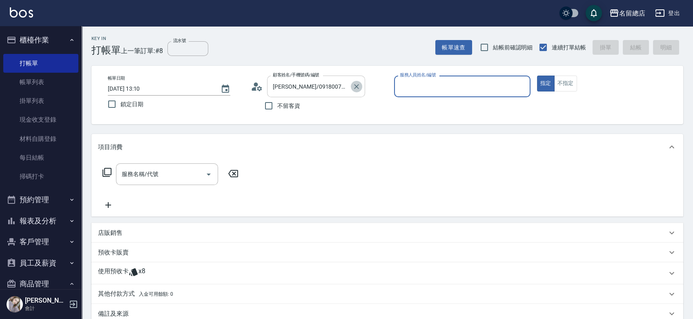
click at [355, 85] on icon "Clear" at bounding box center [356, 86] width 5 height 5
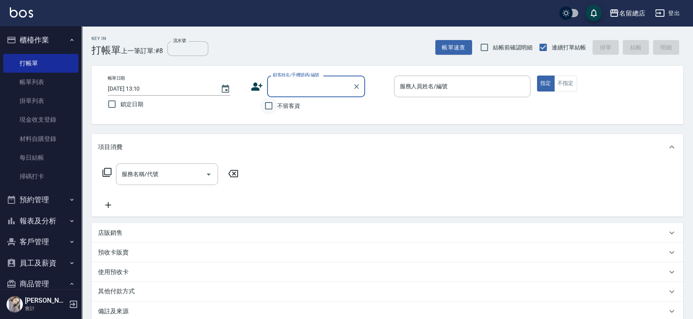
click at [269, 104] on input "不留客資" at bounding box center [268, 105] width 17 height 17
checkbox input "true"
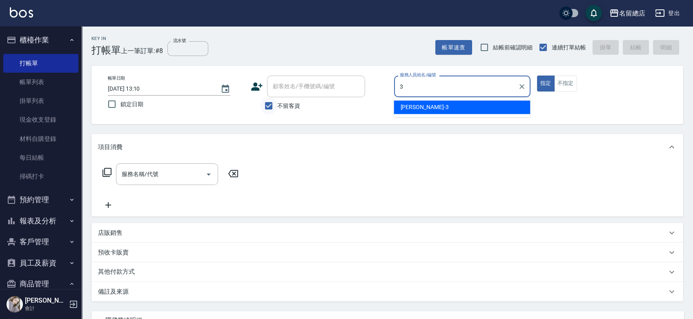
type input "芷涵-3"
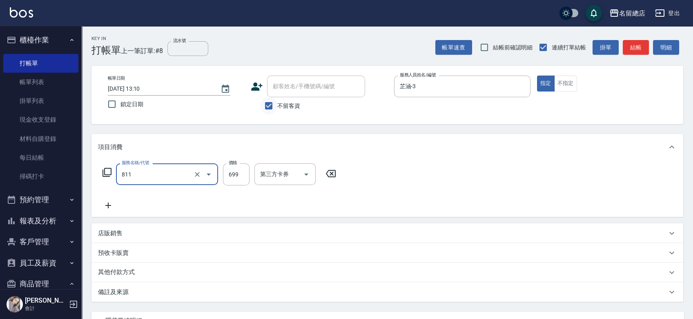
type input "洗+剪(811)"
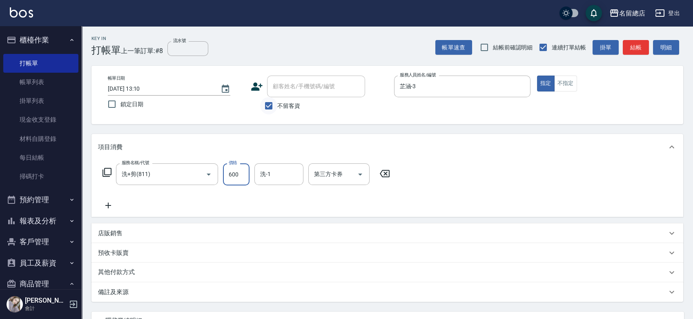
type input "600"
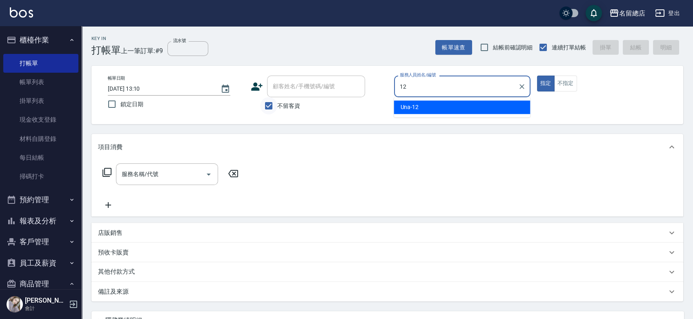
type input "Una-12"
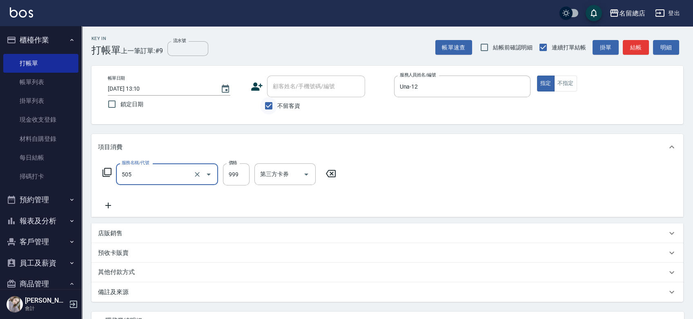
type input "染髮999以下(505)"
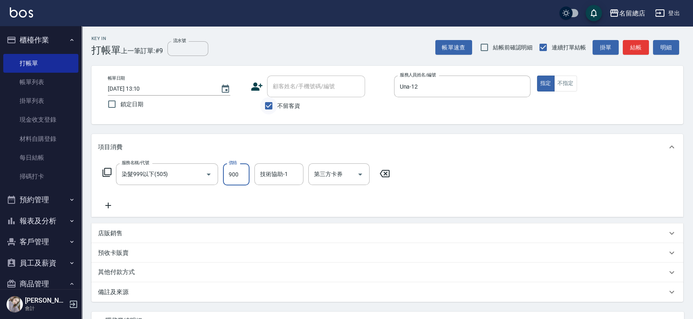
type input "900"
click at [284, 169] on div "技術協助-1 技術協助-1" at bounding box center [279, 174] width 49 height 22
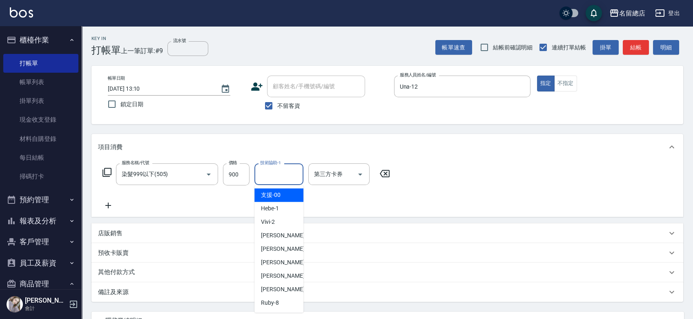
type input "2"
type input "支援-00"
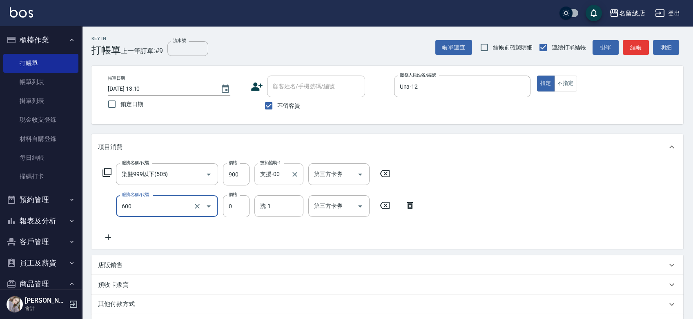
type input "洗髮(免費)(600)"
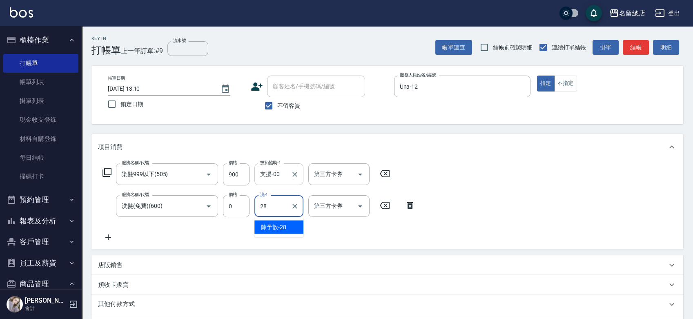
type input "陳予歆-28"
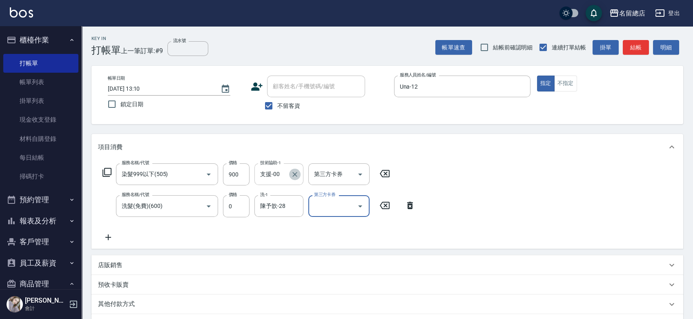
click at [295, 170] on icon "Clear" at bounding box center [295, 174] width 8 height 8
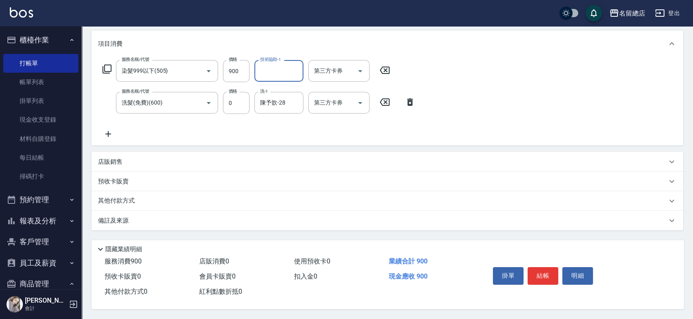
scroll to position [15, 0]
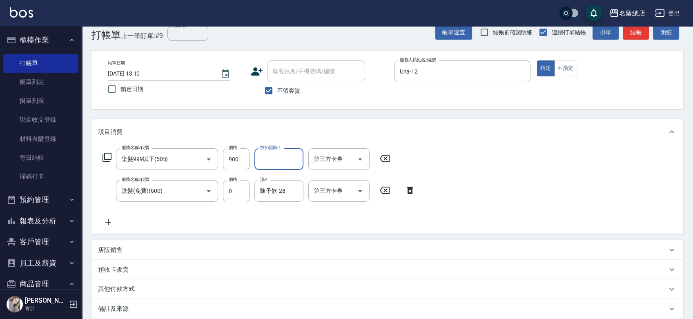
click at [411, 191] on icon at bounding box center [410, 190] width 6 height 7
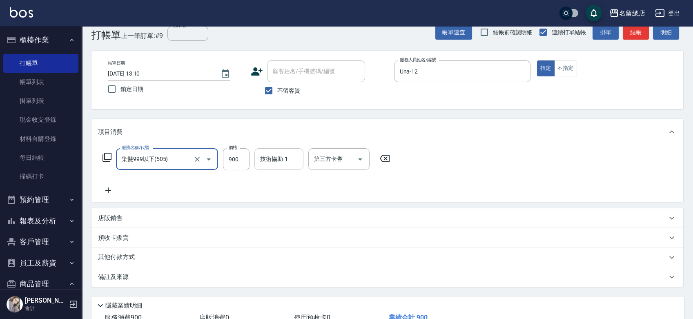
click at [288, 166] on input "技術協助-1" at bounding box center [279, 159] width 42 height 14
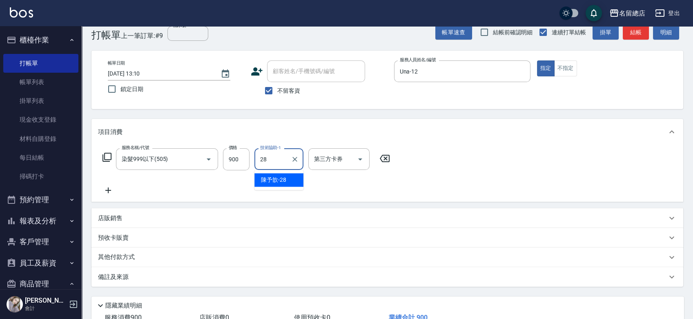
type input "陳予歆-28"
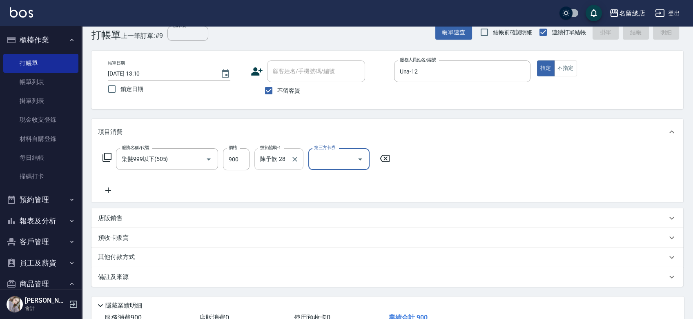
type input "[DATE] 13:11"
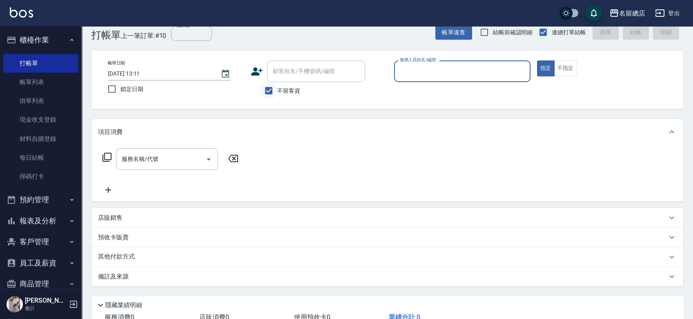
click at [275, 85] on input "不留客資" at bounding box center [268, 90] width 17 height 17
checkbox input "false"
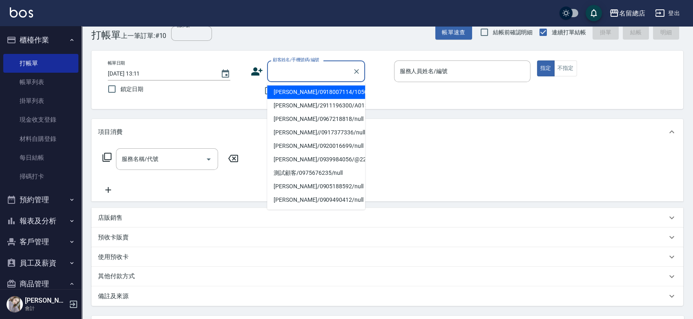
click at [279, 78] on input "顧客姓名/手機號碼/編號" at bounding box center [310, 71] width 78 height 14
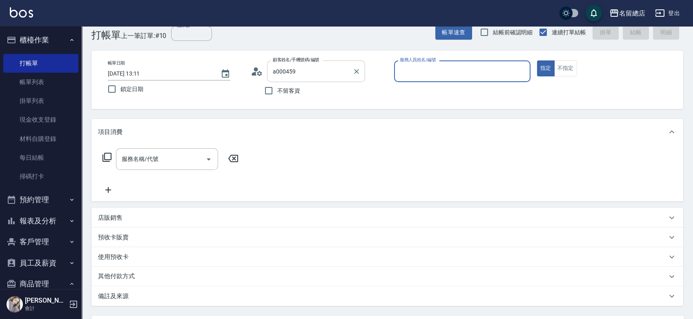
type input "[PERSON_NAME]/9230365000/A000459"
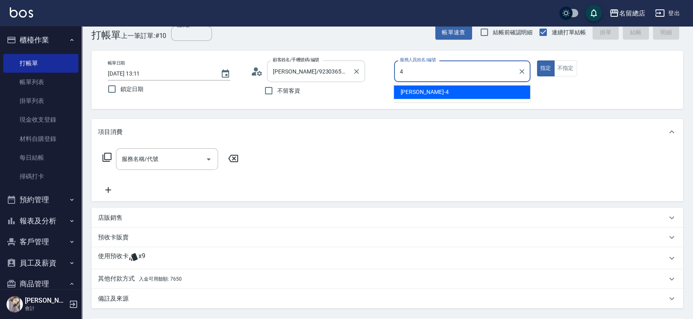
type input "[PERSON_NAME]-4"
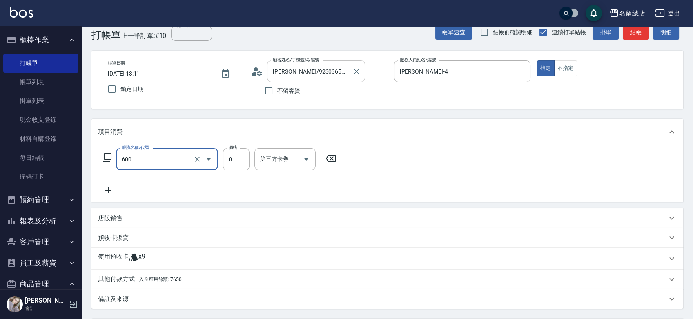
type input "洗髮(免費)(600)"
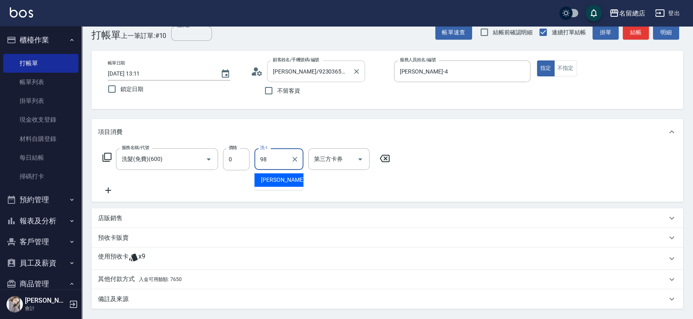
type input "祥哥-98"
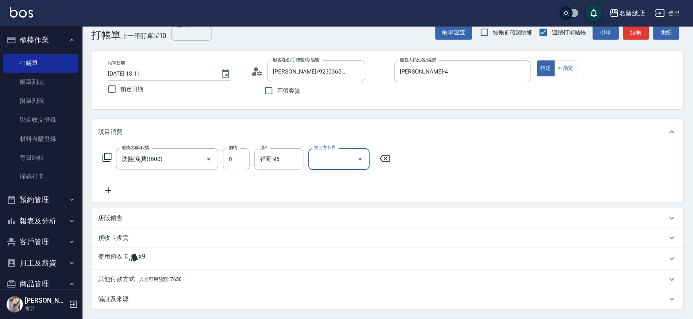
click at [129, 253] on icon at bounding box center [134, 258] width 10 height 10
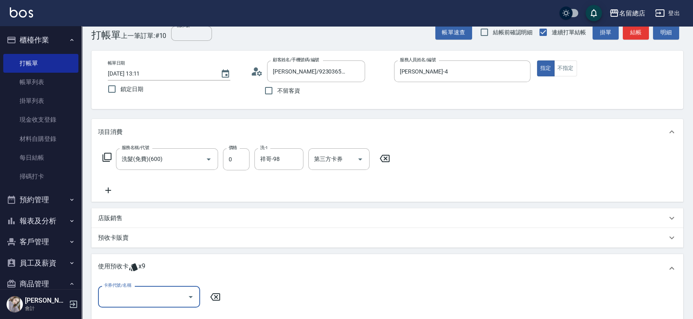
scroll to position [0, 0]
drag, startPoint x: 146, startPoint y: 286, endPoint x: 144, endPoint y: 293, distance: 7.9
click at [145, 290] on div "卡券代號/名稱 卡券代號/名稱" at bounding box center [388, 303] width 592 height 41
click at [145, 293] on input "卡券代號/名稱" at bounding box center [143, 297] width 83 height 14
click at [161, 271] on div "洗髮卡 剩餘9張 327" at bounding box center [149, 275] width 102 height 13
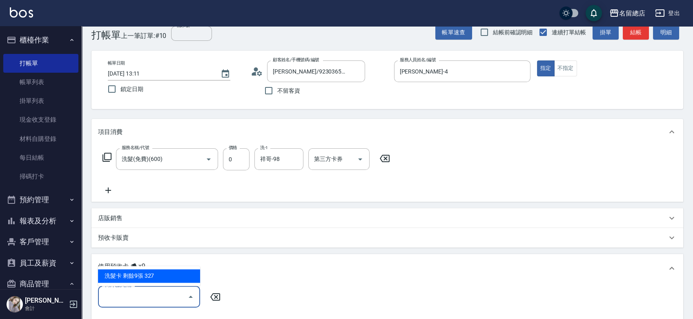
type input "洗髮卡 327"
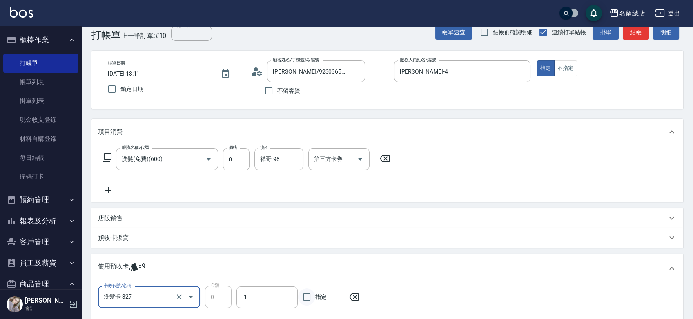
click at [309, 299] on input "指定" at bounding box center [306, 296] width 17 height 17
checkbox input "true"
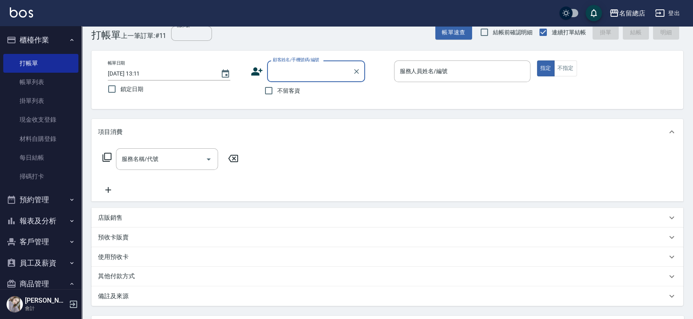
type input "s"
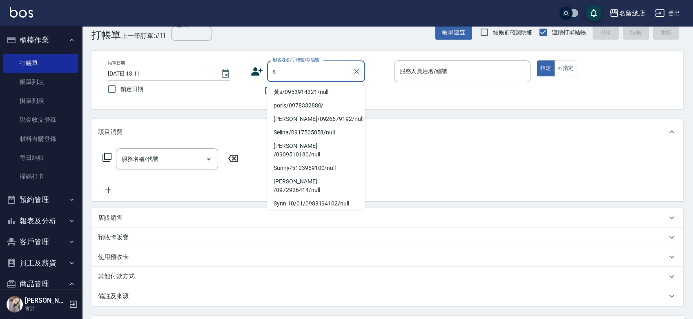
click at [357, 69] on icon "Clear" at bounding box center [357, 71] width 8 height 8
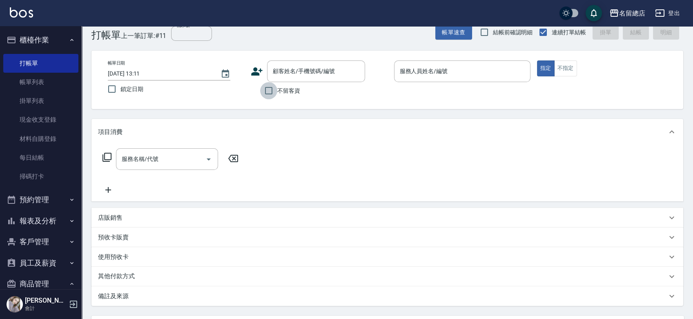
click at [264, 91] on input "不留客資" at bounding box center [268, 90] width 17 height 17
checkbox input "true"
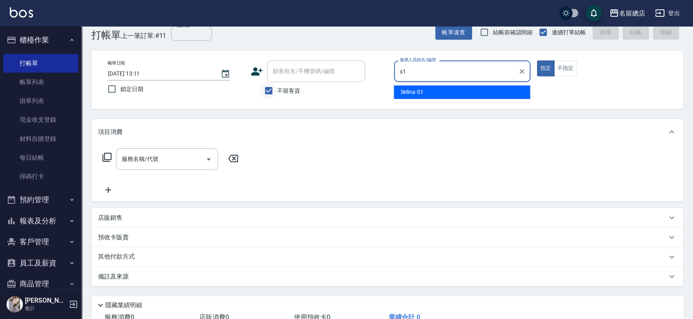
type input "Selina-S1"
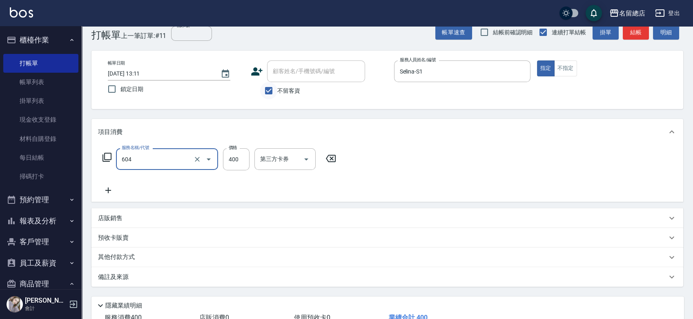
type input "健康洗髮(604)"
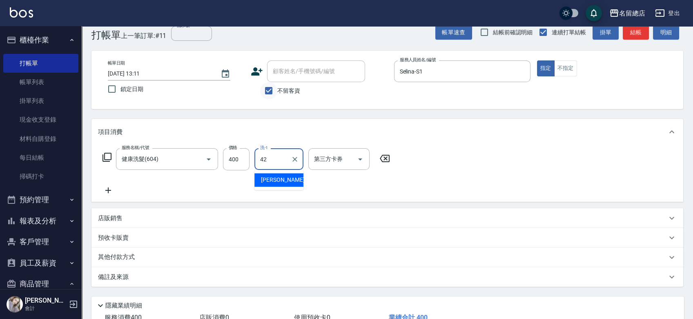
type input "[PERSON_NAME]-42"
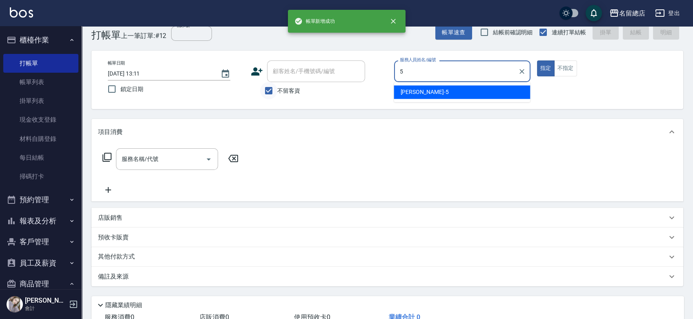
type input "[PERSON_NAME]-5"
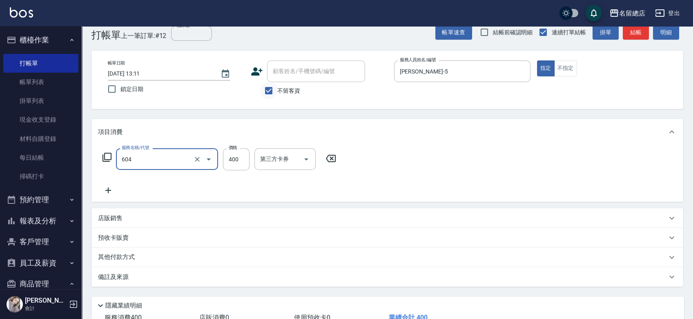
type input "健康洗髮(604)"
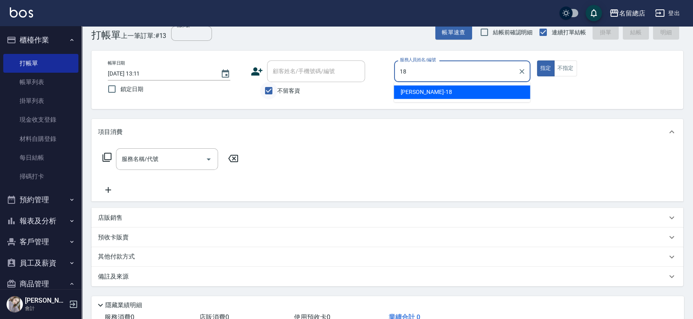
type input "[PERSON_NAME]-18"
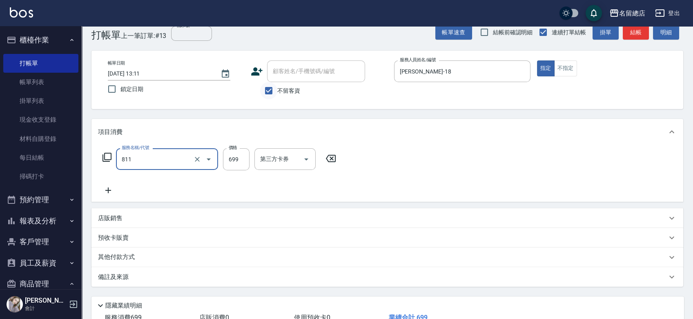
type input "洗+剪(811)"
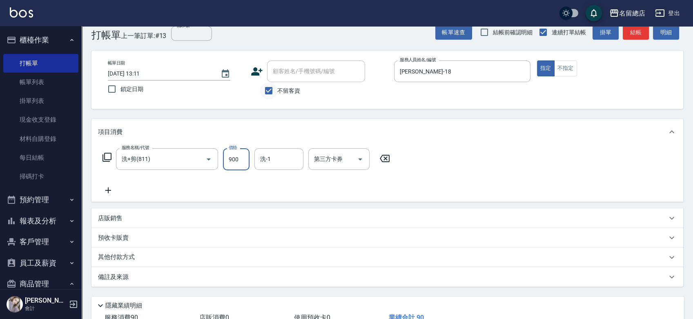
type input "900"
type input "[PERSON_NAME]-31"
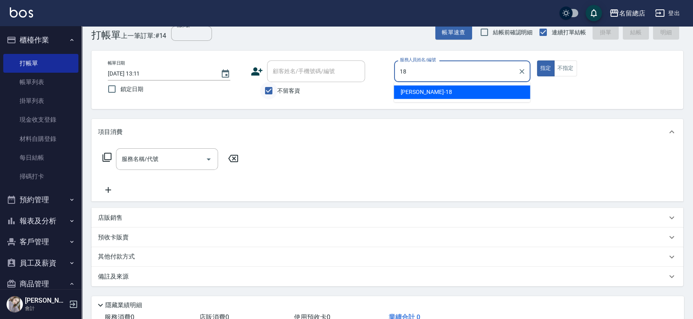
type input "[PERSON_NAME]-18"
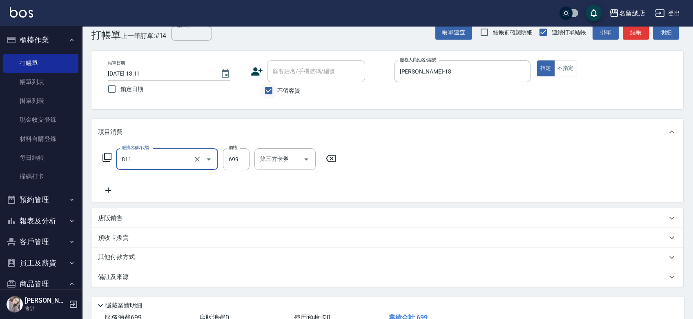
type input "洗+剪(811)"
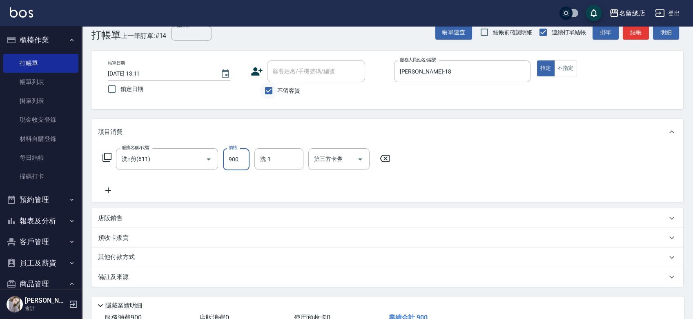
type input "900"
type input "[PERSON_NAME]-31"
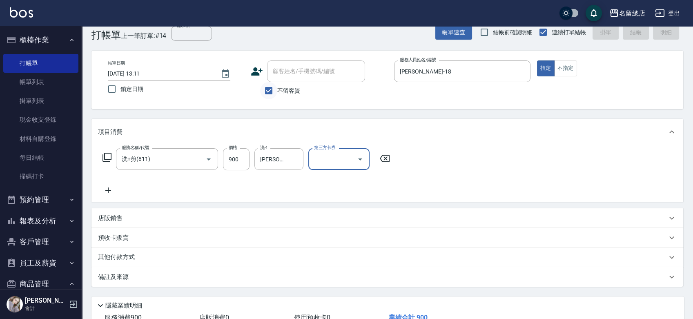
type input "[DATE] 13:12"
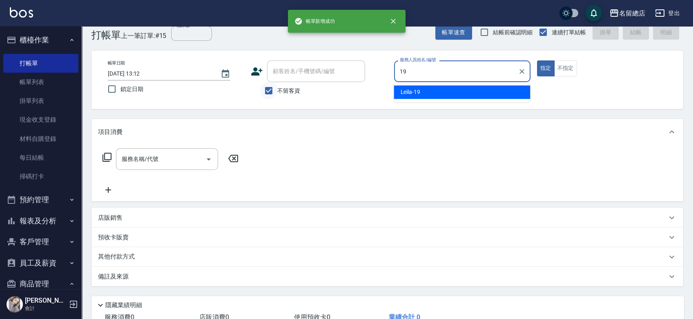
type input "Leila-19"
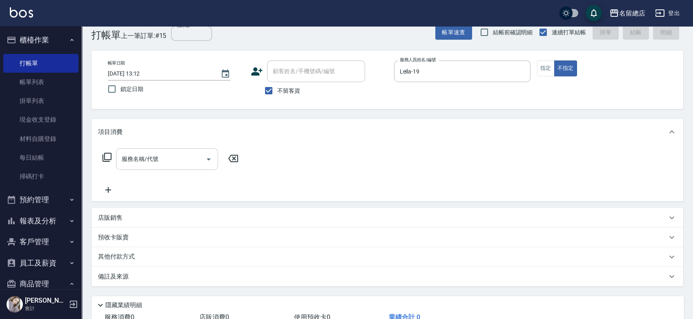
click at [162, 154] on input "服務名稱/代號" at bounding box center [161, 159] width 83 height 14
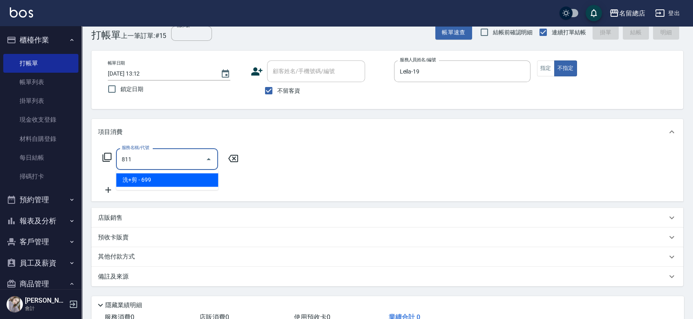
type input "洗+剪(811)"
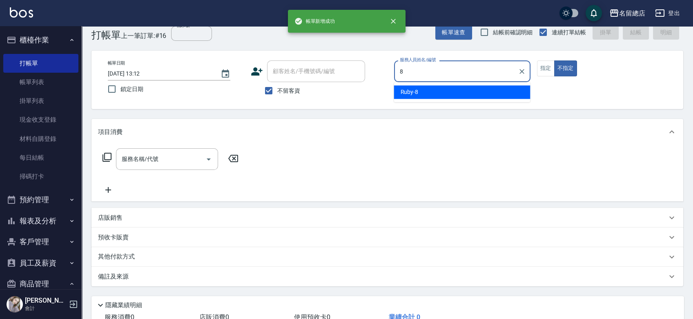
type input "Ruby-8"
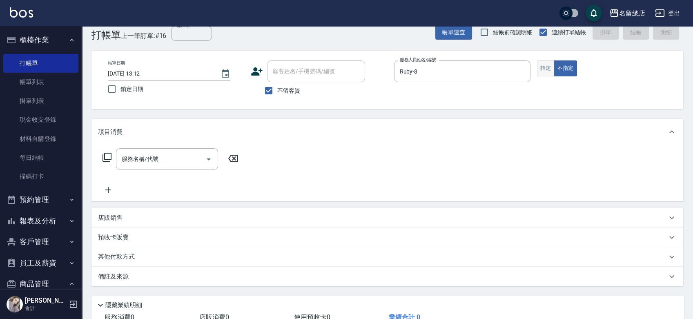
click at [545, 64] on button "指定" at bounding box center [546, 68] width 18 height 16
click at [151, 160] on input "服務名稱/代號" at bounding box center [161, 159] width 83 height 14
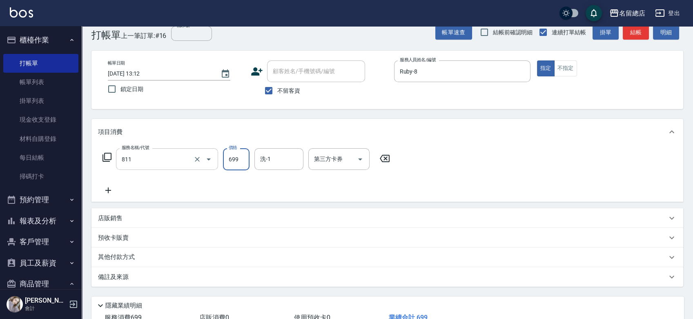
type input "洗+剪(811)"
type input "700"
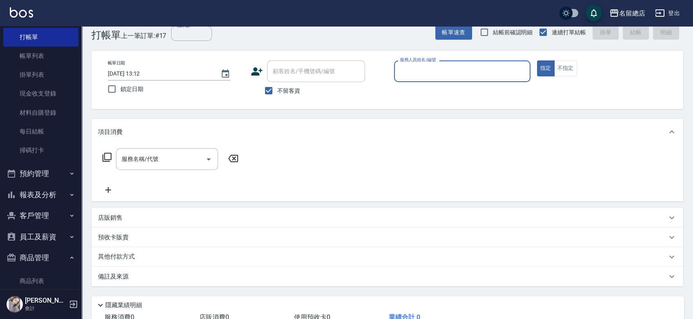
scroll to position [40, 0]
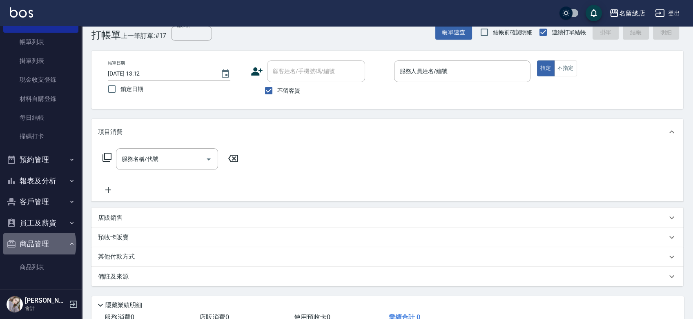
click at [38, 244] on button "商品管理" at bounding box center [40, 243] width 75 height 21
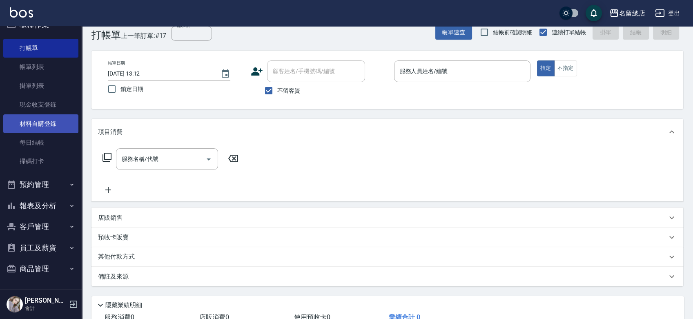
scroll to position [15, 0]
click at [34, 122] on link "材料自購登錄" at bounding box center [40, 124] width 75 height 19
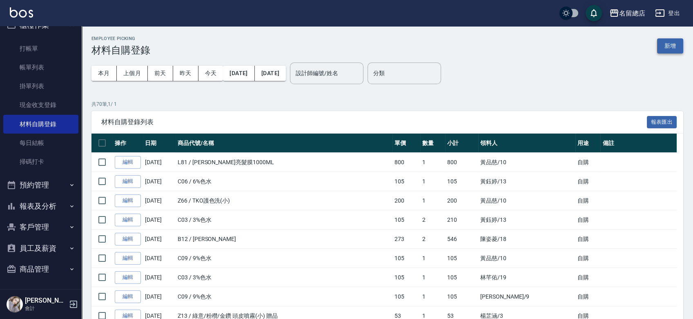
click at [667, 47] on button "新增" at bounding box center [670, 45] width 26 height 15
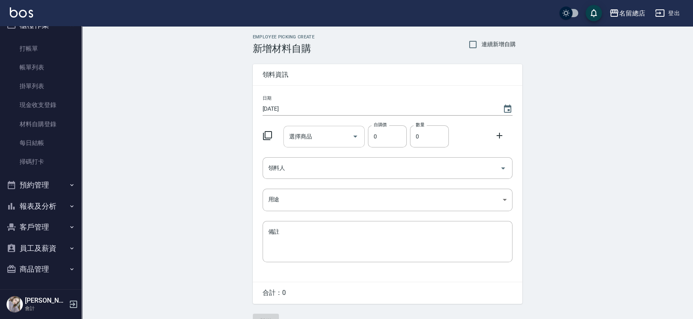
click at [329, 140] on input "選擇商品" at bounding box center [318, 137] width 62 height 14
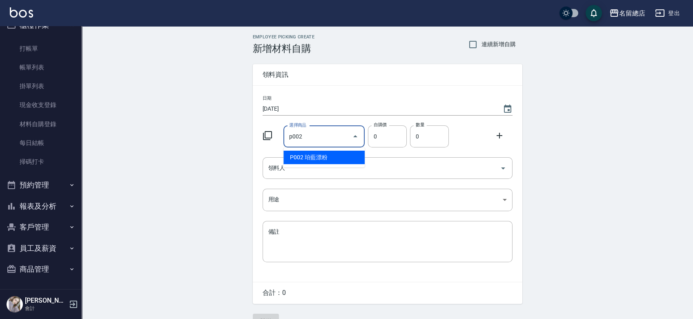
type input "珀藍漂粉"
type input "600"
type input "1"
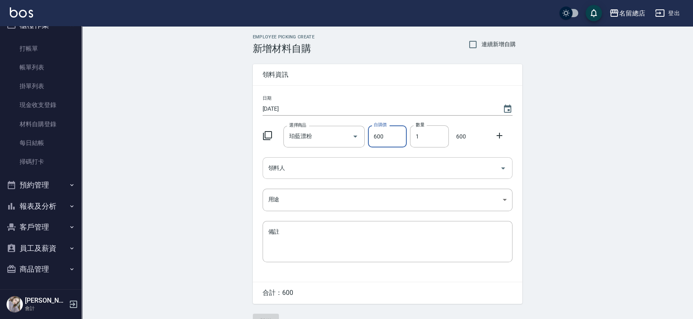
click at [333, 169] on input "領料人" at bounding box center [381, 168] width 230 height 14
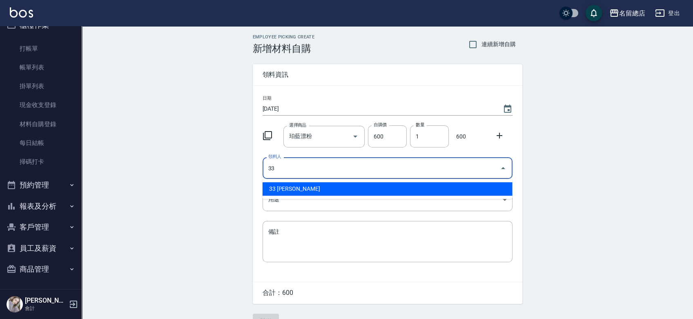
type input "33 [PERSON_NAME]"
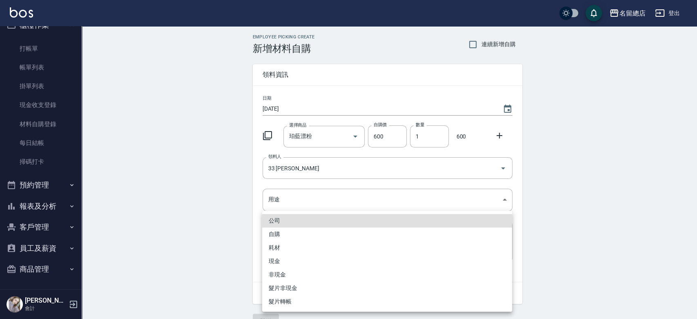
click at [302, 228] on li "自購" at bounding box center [387, 234] width 250 height 13
type input "自購"
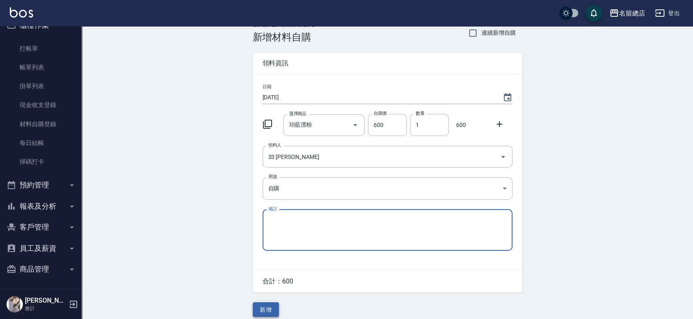
scroll to position [18, 0]
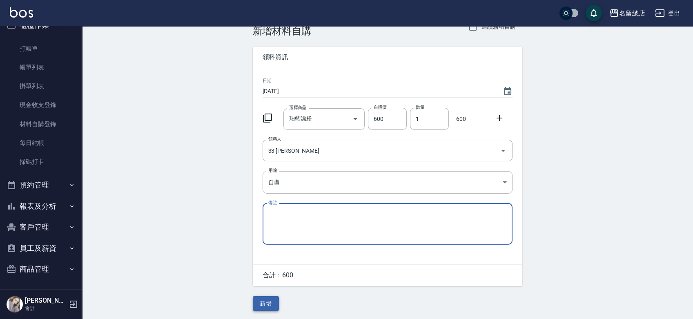
click at [270, 306] on button "新增" at bounding box center [266, 303] width 26 height 15
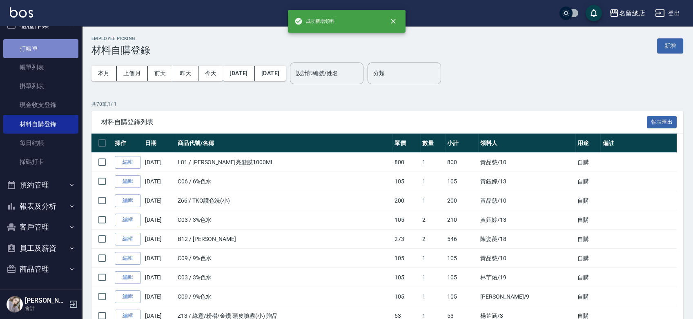
click at [49, 41] on link "打帳單" at bounding box center [40, 48] width 75 height 19
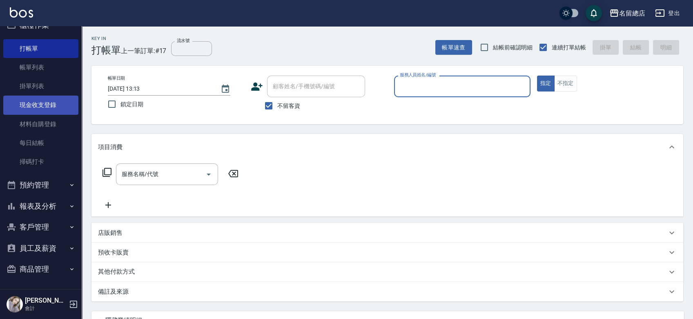
click at [34, 107] on link "現金收支登錄" at bounding box center [40, 105] width 75 height 19
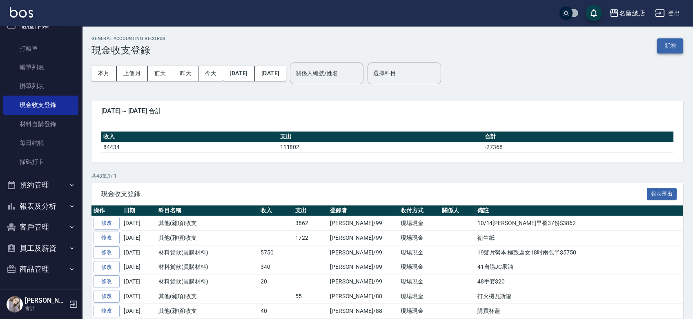
click at [674, 45] on button "新增" at bounding box center [670, 45] width 26 height 15
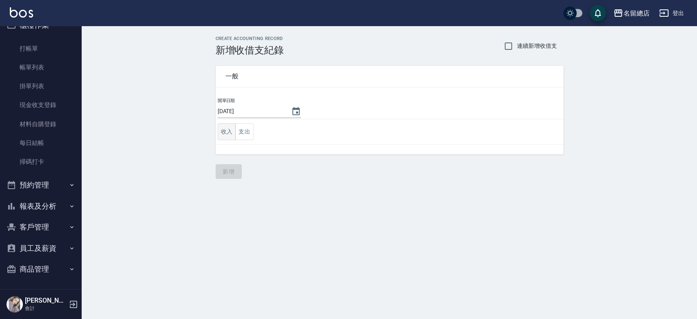
click at [232, 134] on button "收入" at bounding box center [227, 131] width 18 height 17
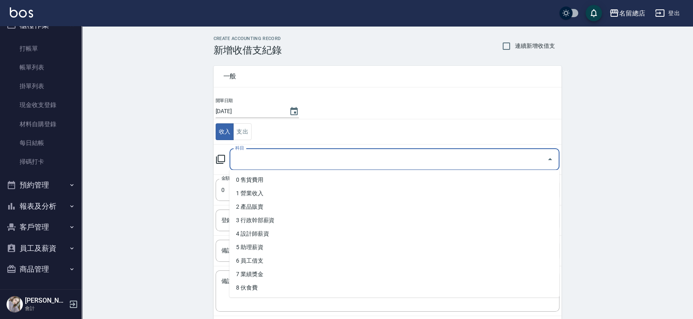
click at [290, 160] on input "科目" at bounding box center [388, 159] width 311 height 14
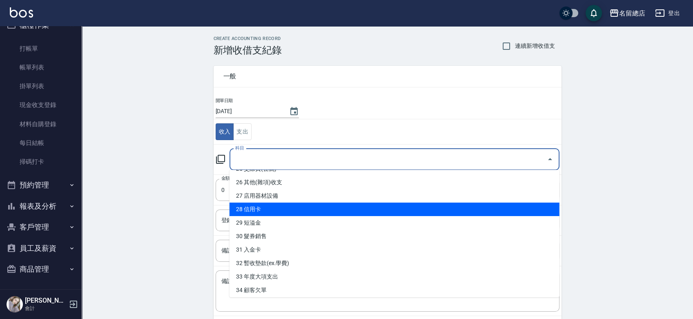
scroll to position [363, 0]
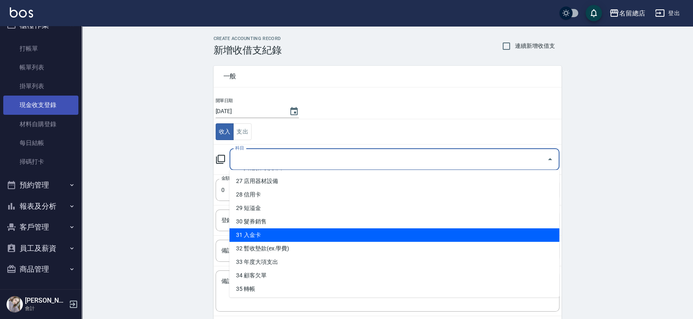
click at [47, 109] on link "現金收支登錄" at bounding box center [40, 105] width 75 height 19
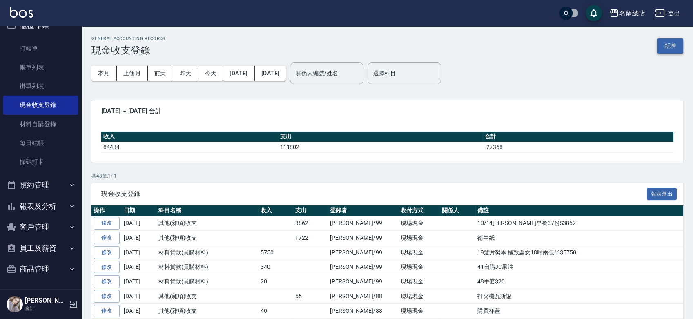
click at [667, 45] on button "新增" at bounding box center [670, 45] width 26 height 15
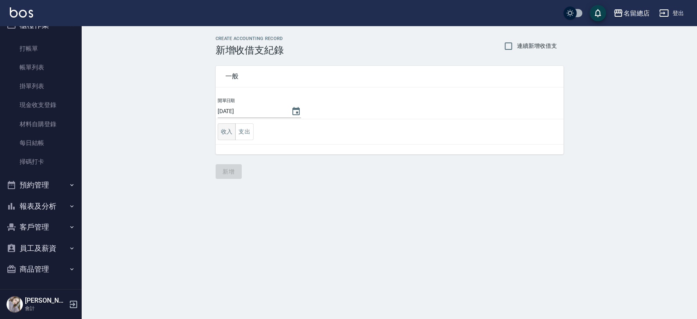
click at [221, 133] on button "收入" at bounding box center [227, 131] width 18 height 17
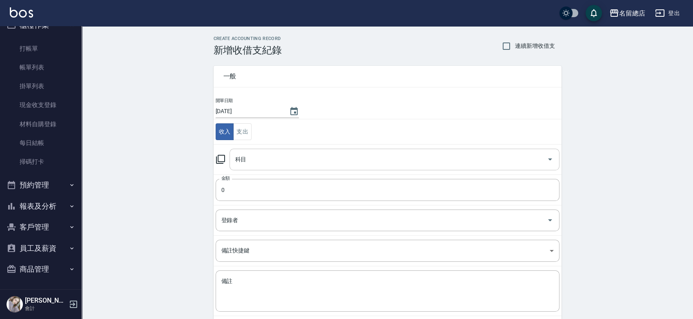
click at [306, 161] on input "科目" at bounding box center [388, 159] width 311 height 14
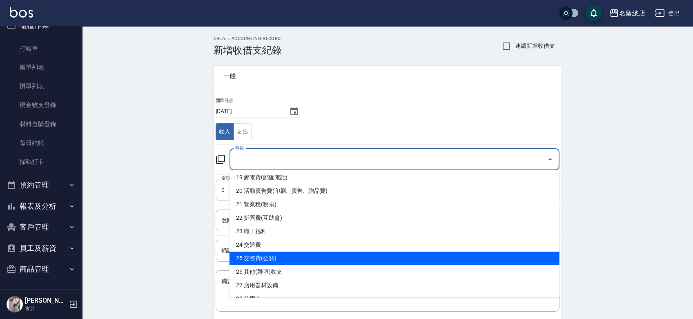
scroll to position [272, 0]
click at [293, 262] on li "26 其他(雜項)收支" at bounding box center [395, 258] width 330 height 13
type input "26 其他(雜項)收支"
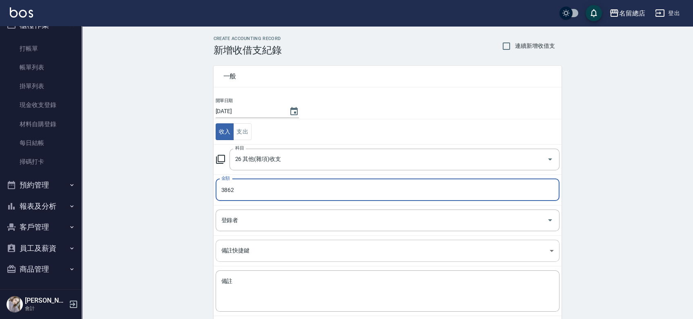
type input "3862"
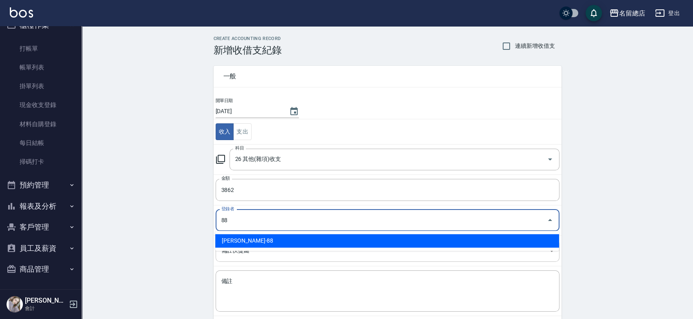
type input "[PERSON_NAME]-88"
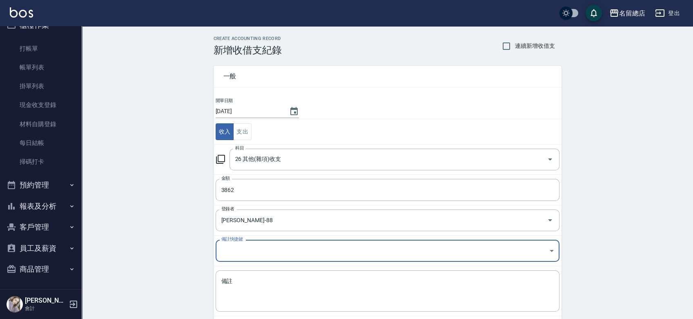
click at [311, 253] on body "名留總店 登出 櫃檯作業 打帳單 帳單列表 掛單列表 現金收支登錄 材料自購登錄 每日結帳 掃碼打卡 預約管理 預約管理 單日預約紀錄 單週預約紀錄 報表及分…" at bounding box center [346, 180] width 693 height 361
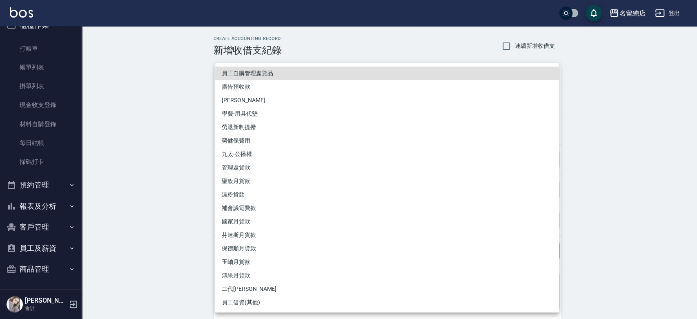
click at [141, 246] on div at bounding box center [348, 159] width 697 height 319
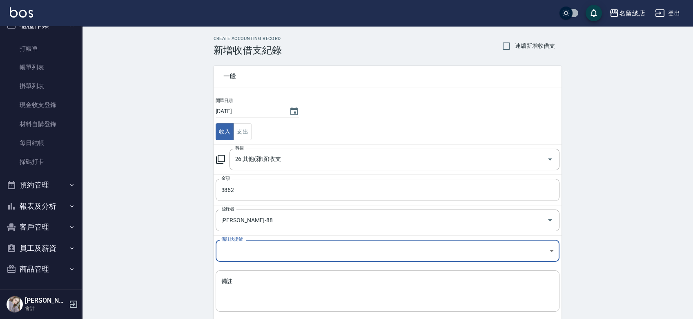
click at [226, 280] on textarea "備註" at bounding box center [387, 291] width 333 height 28
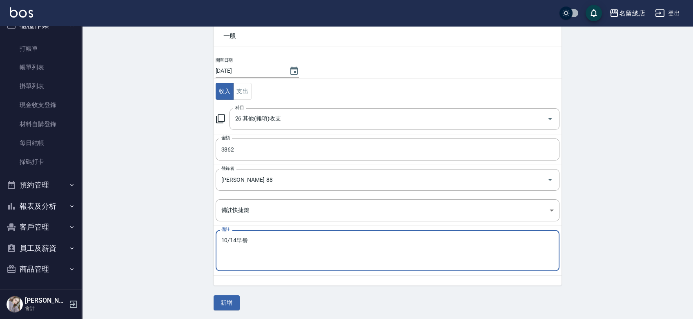
scroll to position [41, 0]
type textarea "10/14早餐"
click at [225, 303] on button "新增" at bounding box center [227, 302] width 26 height 15
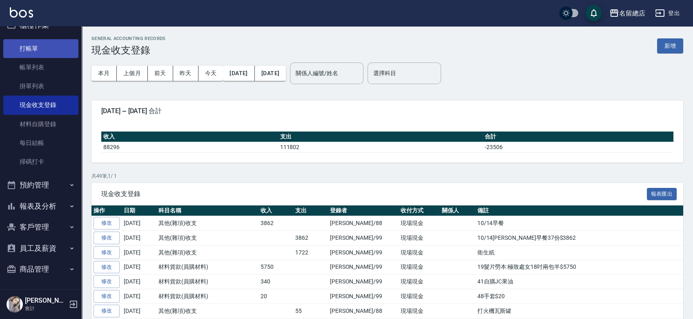
click at [41, 48] on link "打帳單" at bounding box center [40, 48] width 75 height 19
